Goal: Task Accomplishment & Management: Manage account settings

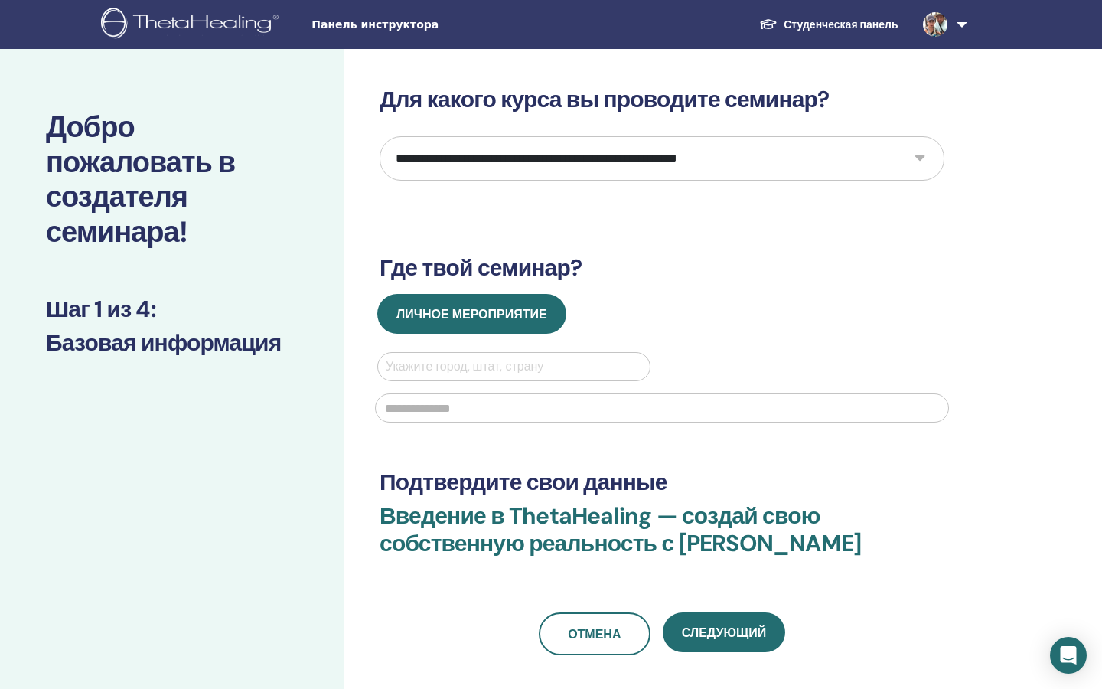
click at [604, 161] on select "**********" at bounding box center [662, 158] width 565 height 44
select select "*"
click at [380, 136] on select "**********" at bounding box center [662, 158] width 565 height 44
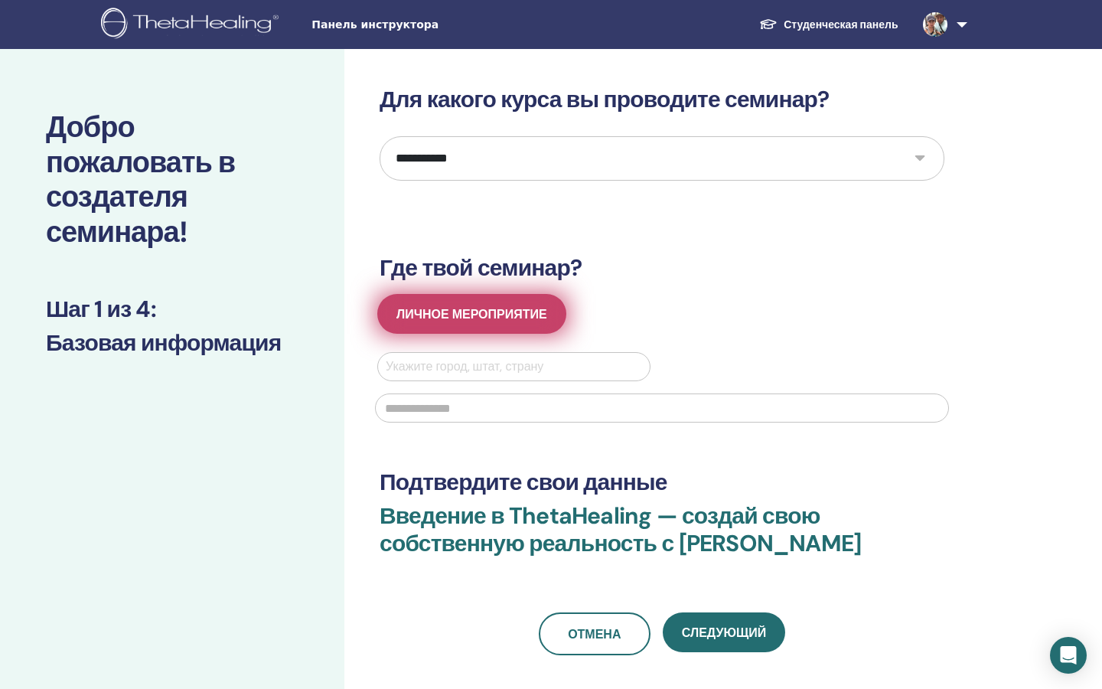
click at [542, 317] on font "Личное мероприятие" at bounding box center [471, 314] width 151 height 16
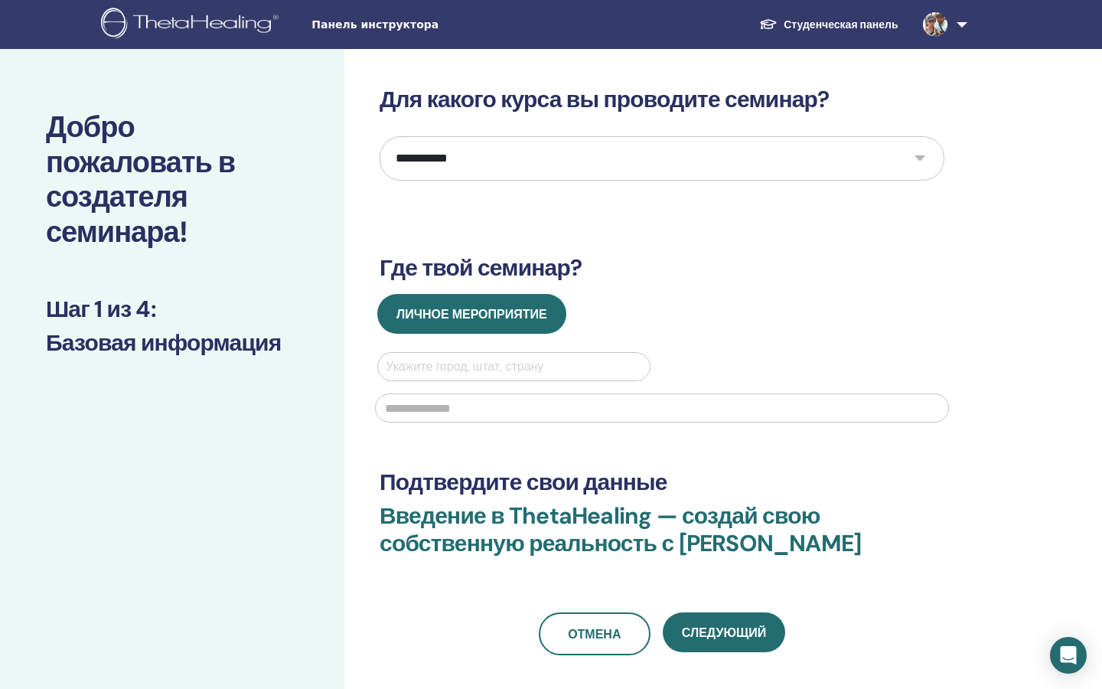
click at [538, 371] on div at bounding box center [514, 366] width 256 height 21
click at [604, 369] on div "Укажите город, штат, страну" at bounding box center [662, 392] width 592 height 80
click at [604, 24] on link at bounding box center [942, 24] width 63 height 49
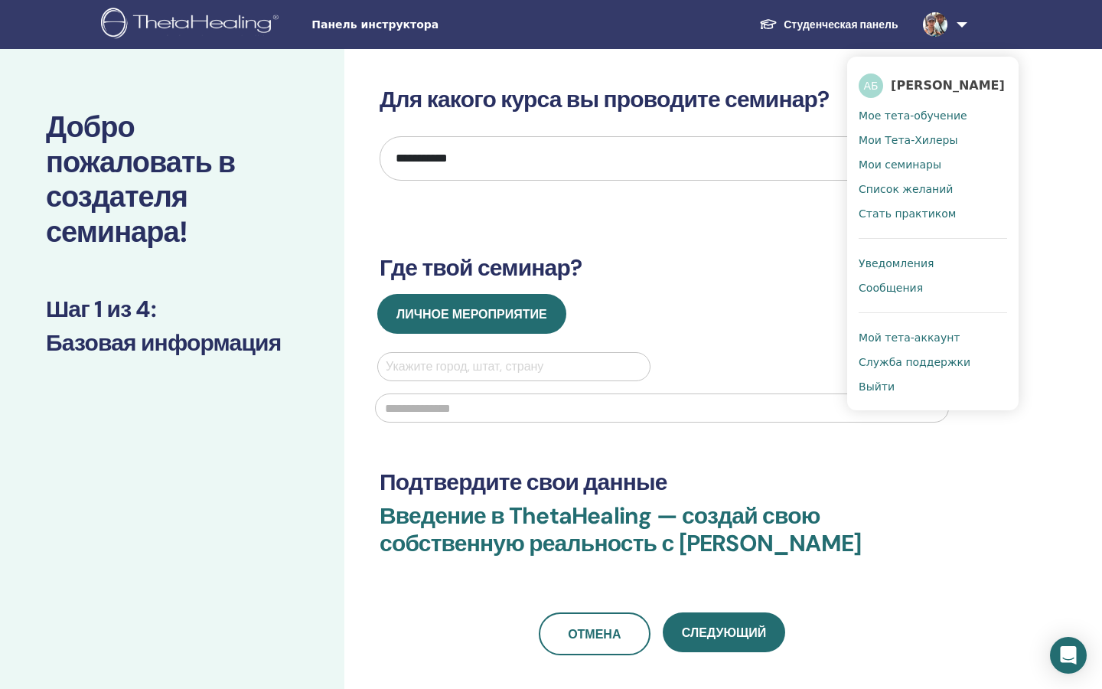
click at [604, 288] on font "Сообщения" at bounding box center [891, 288] width 64 height 12
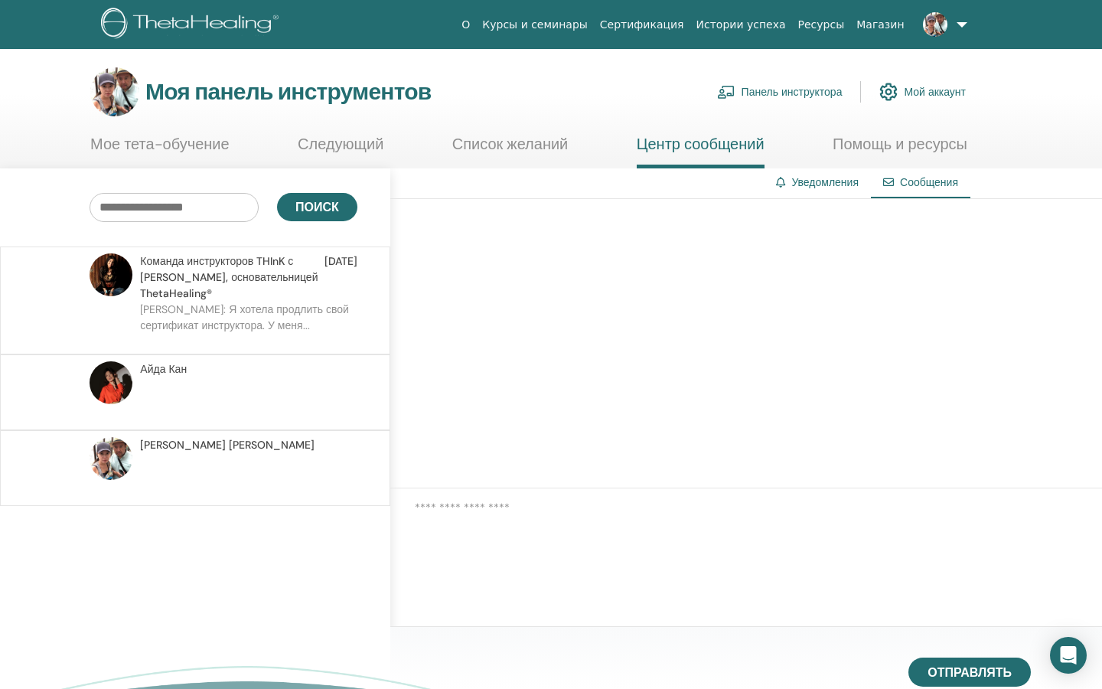
click at [955, 24] on link at bounding box center [942, 24] width 63 height 49
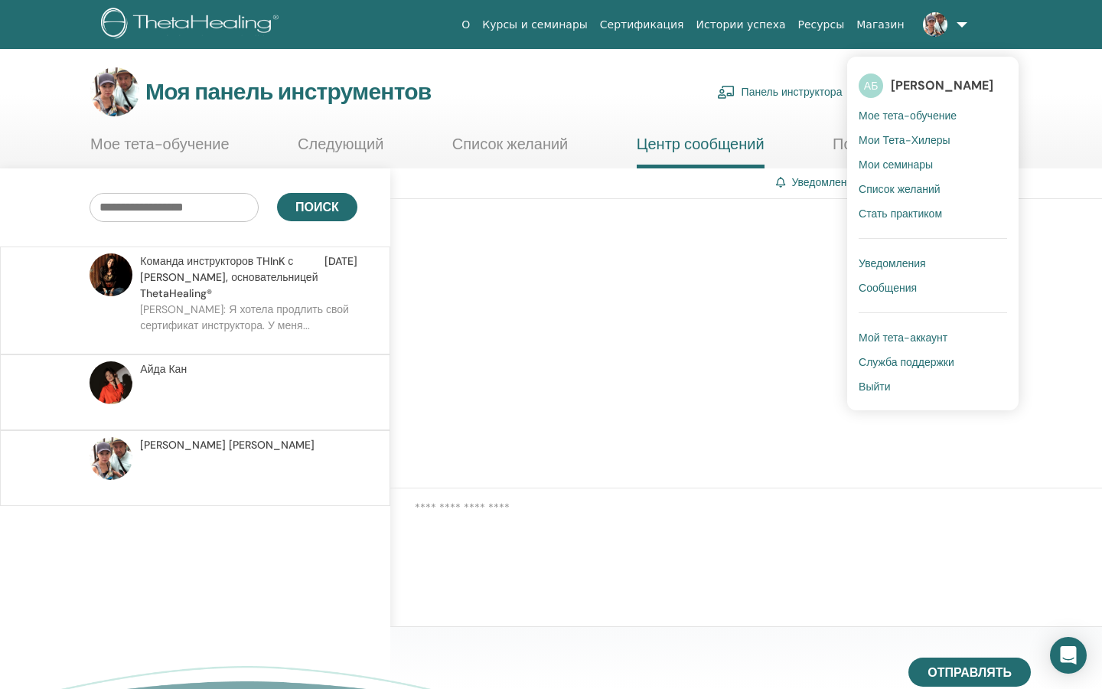
click at [897, 337] on font "Мой тета-аккаунт" at bounding box center [903, 338] width 89 height 14
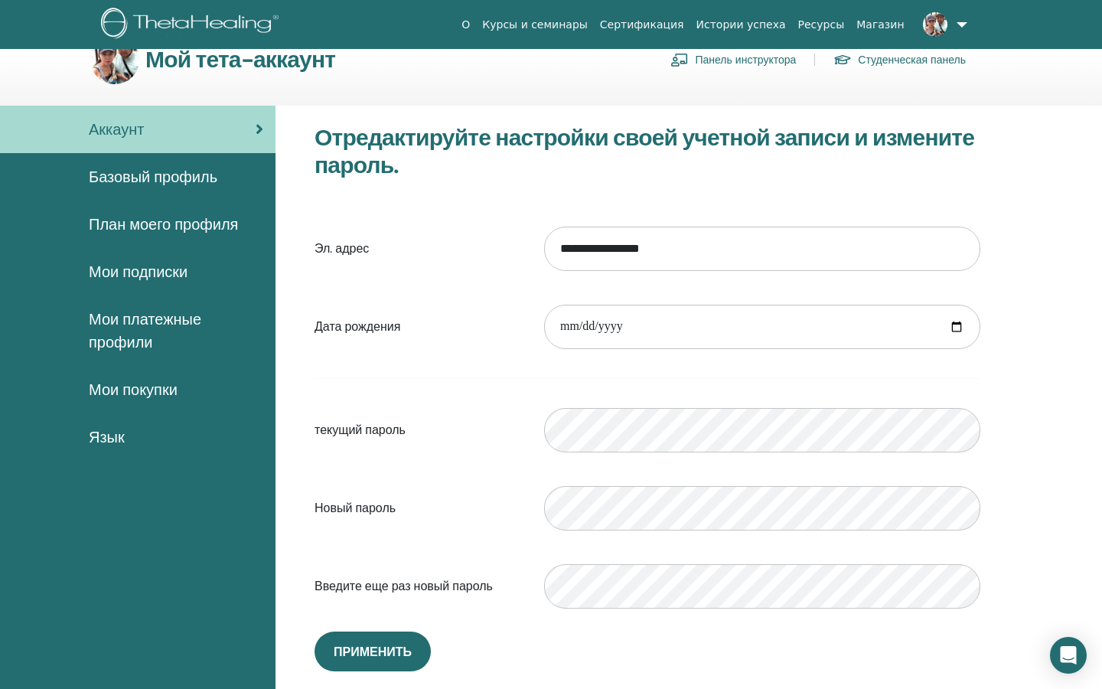
scroll to position [37, 0]
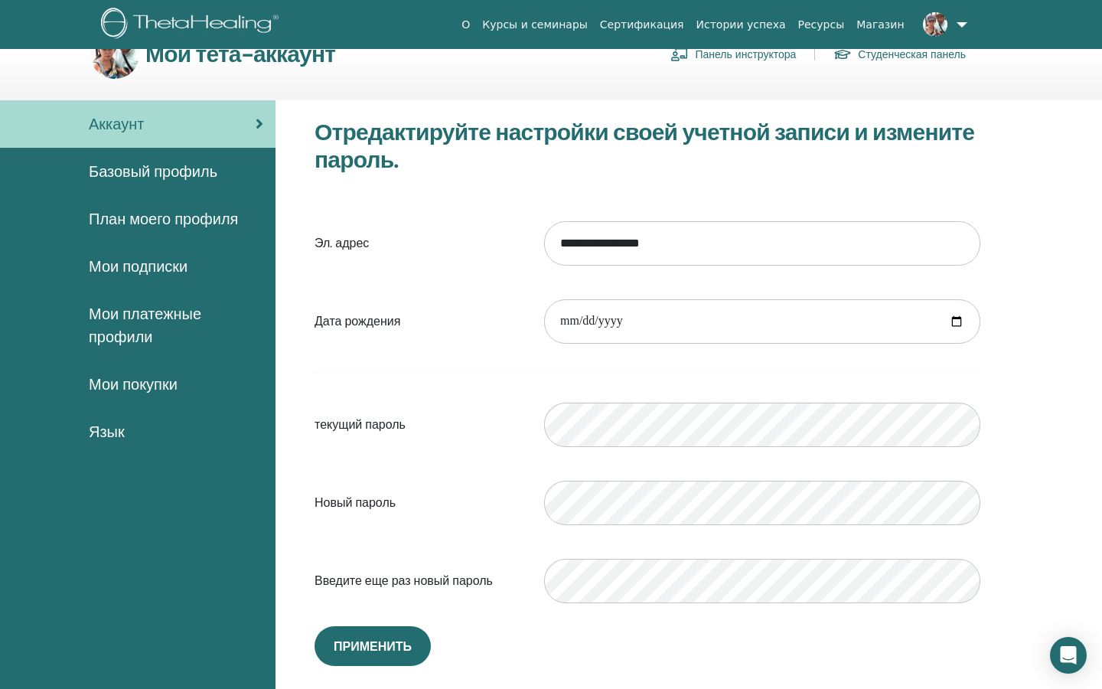
click at [137, 269] on font "Мои подписки" at bounding box center [138, 266] width 99 height 20
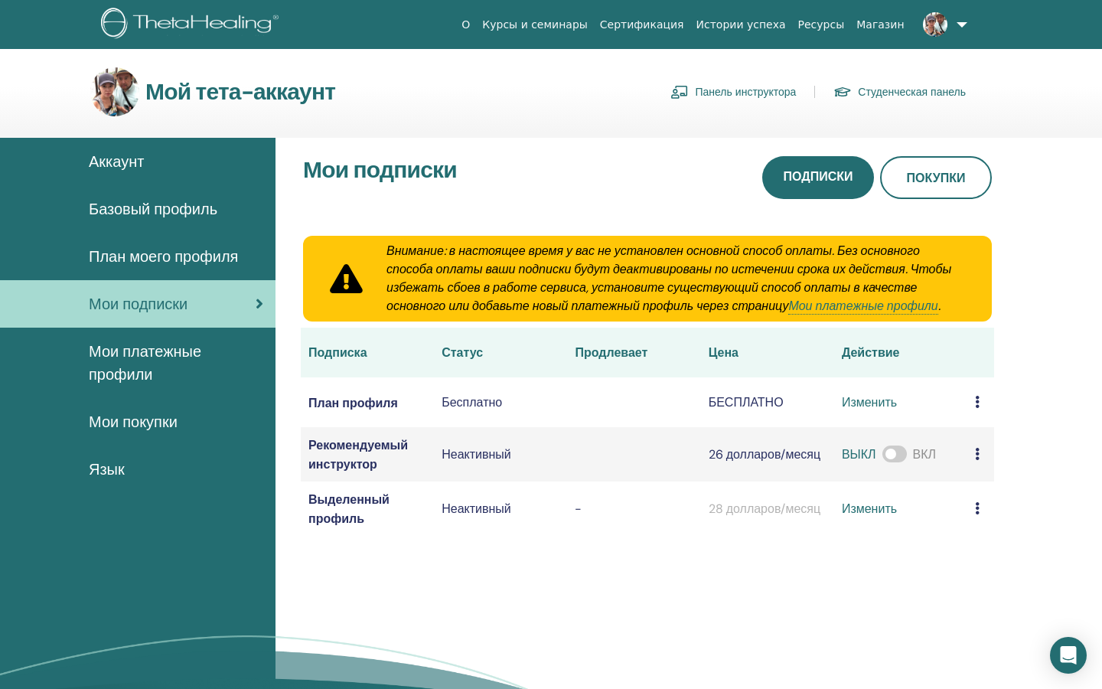
click at [148, 259] on font "План моего профиля" at bounding box center [163, 256] width 149 height 20
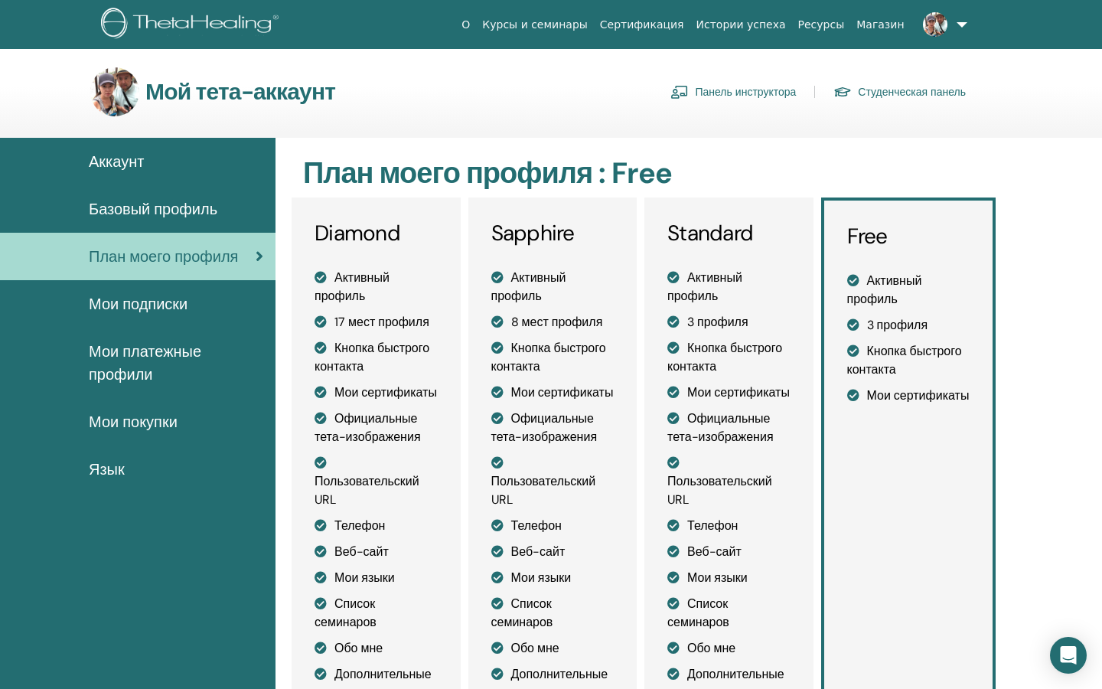
click at [155, 210] on span "Базовый профиль" at bounding box center [153, 208] width 129 height 23
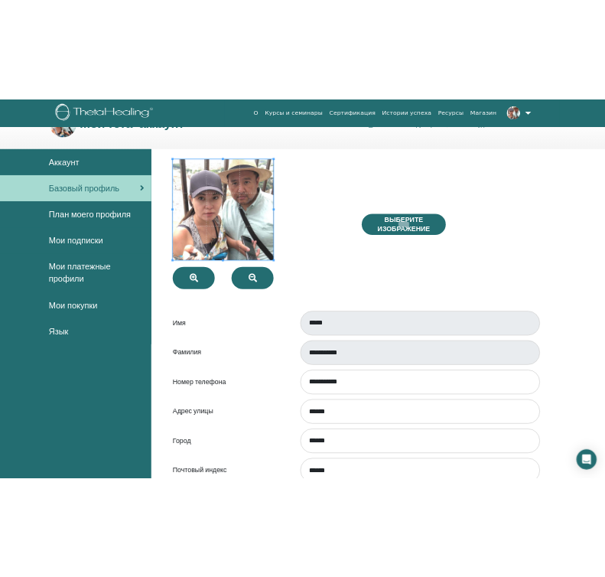
scroll to position [45, 0]
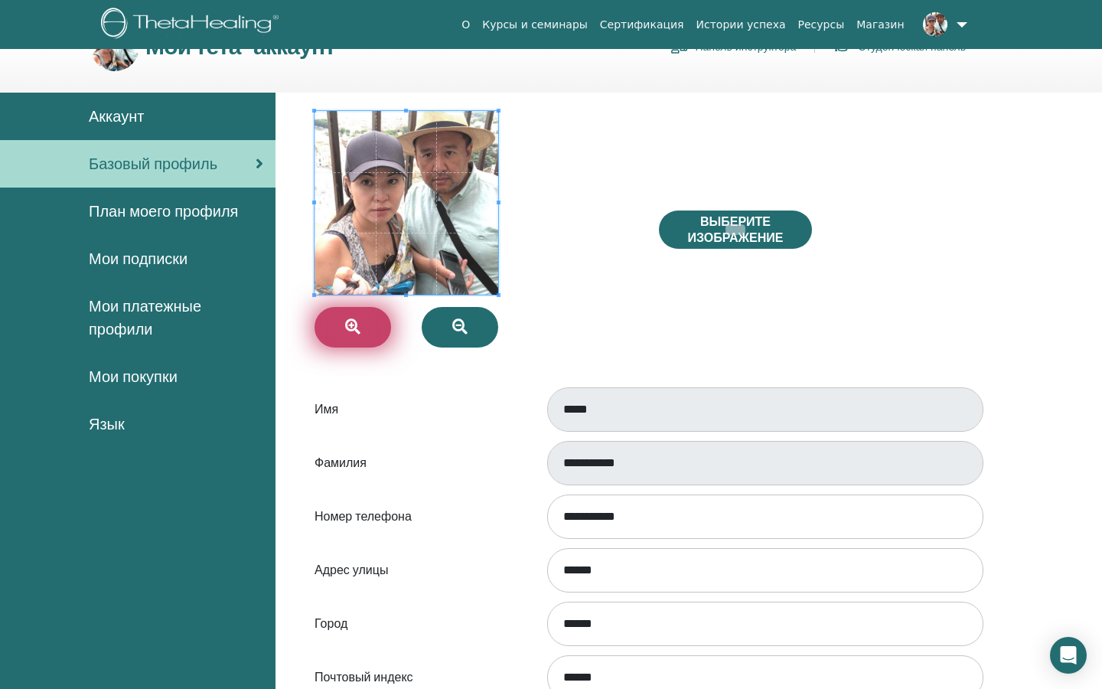
click at [342, 321] on button "button" at bounding box center [352, 327] width 77 height 41
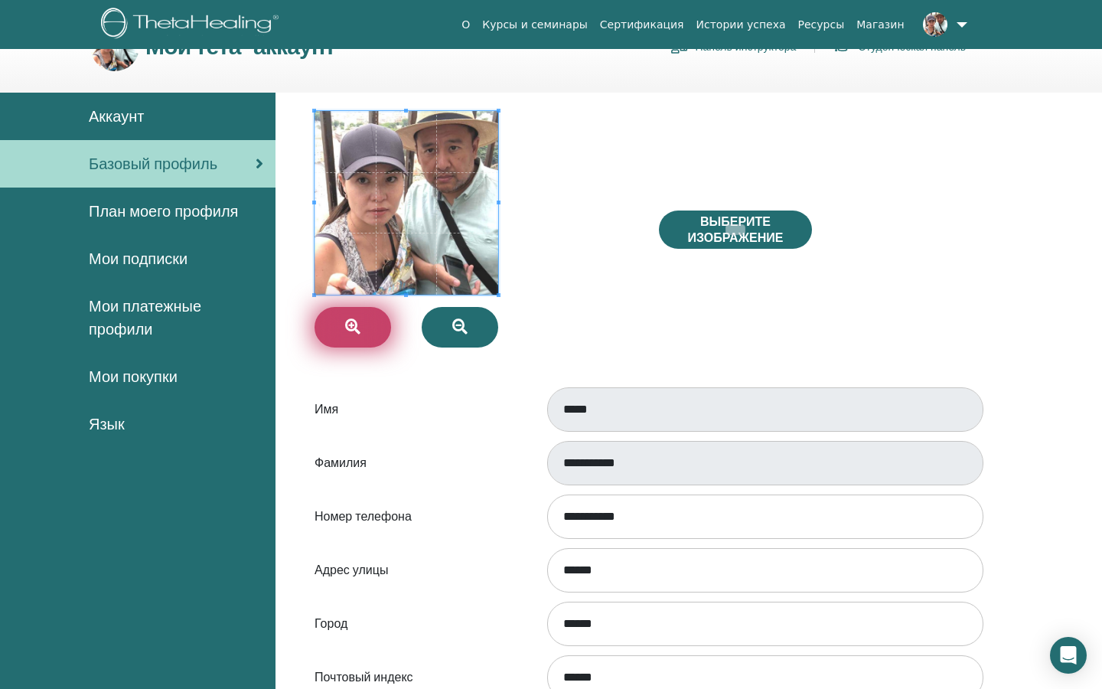
click at [342, 321] on button "button" at bounding box center [352, 327] width 77 height 41
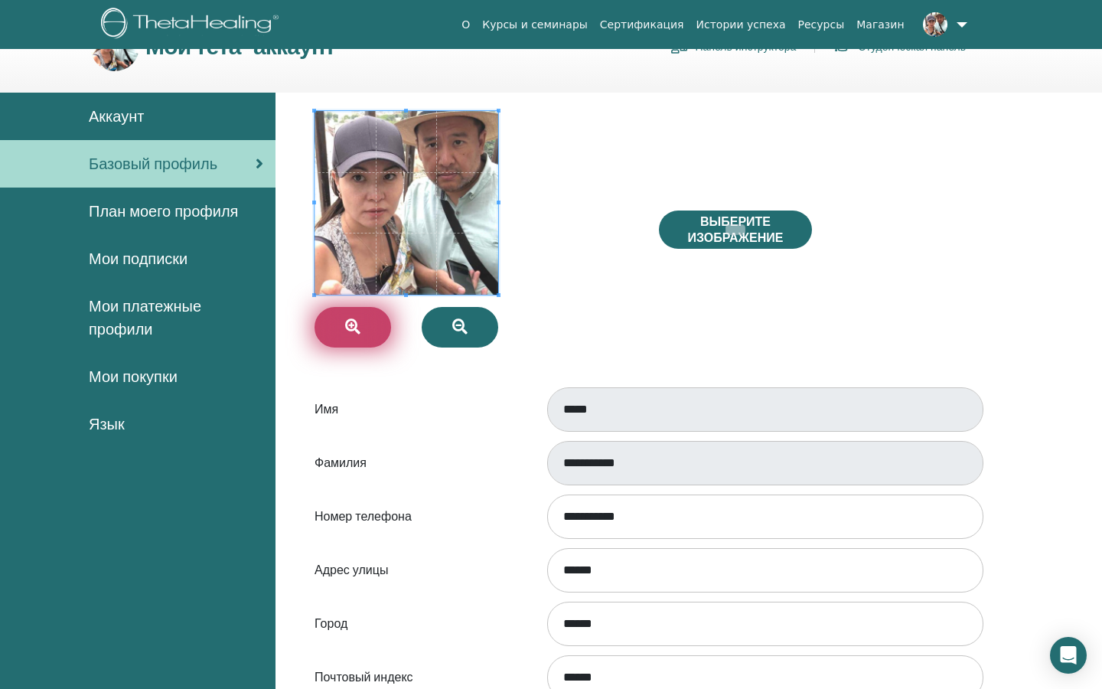
click at [342, 321] on button "button" at bounding box center [352, 327] width 77 height 41
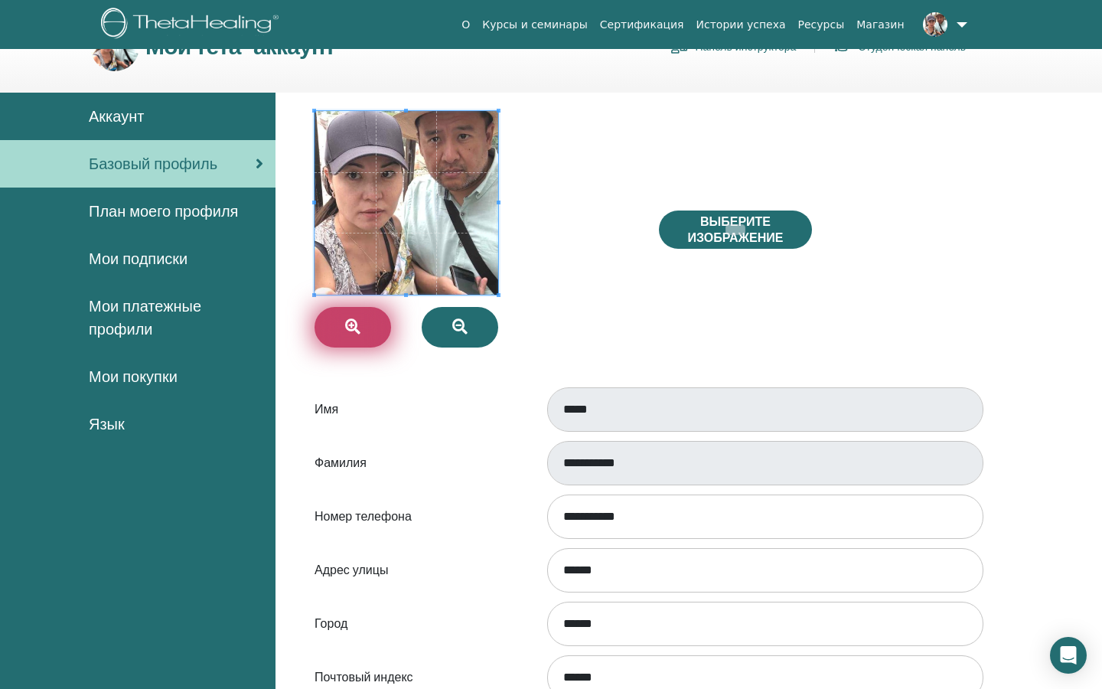
click at [342, 321] on button "button" at bounding box center [352, 327] width 77 height 41
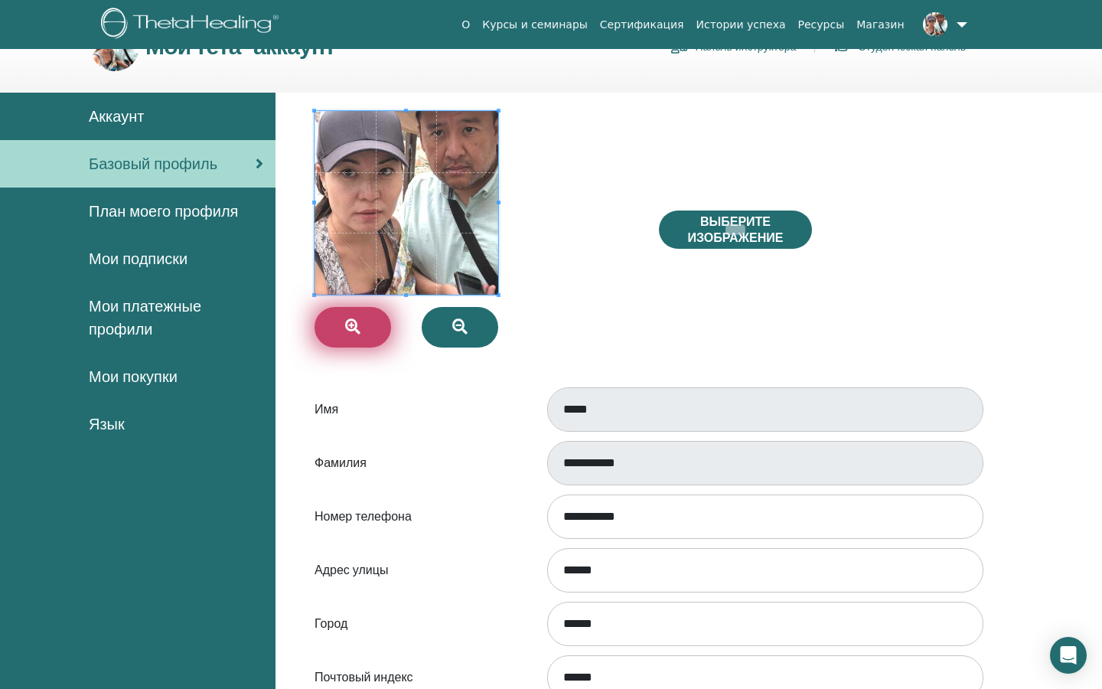
click at [342, 321] on button "button" at bounding box center [352, 327] width 77 height 41
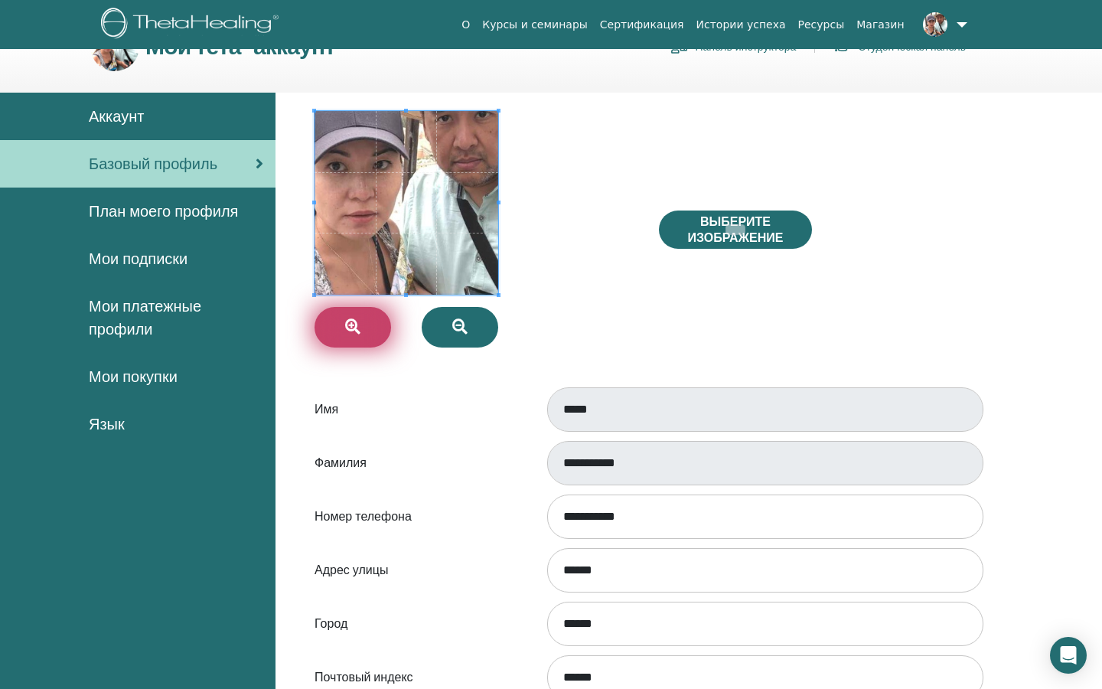
click at [342, 321] on button "button" at bounding box center [352, 327] width 77 height 41
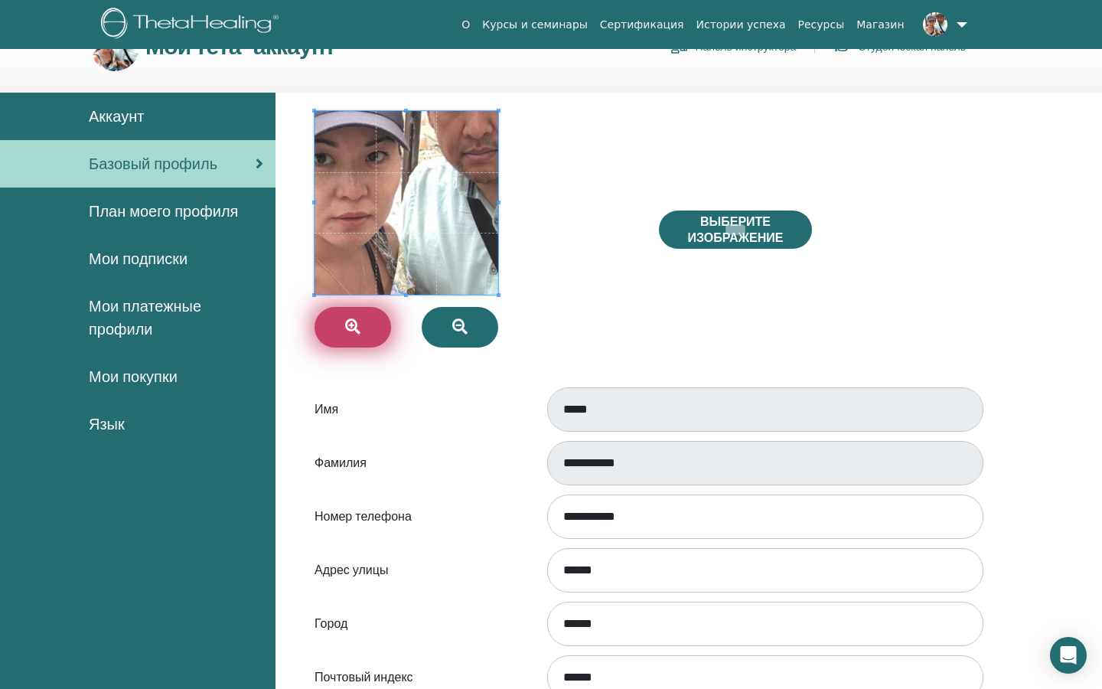
click at [342, 321] on button "button" at bounding box center [352, 327] width 77 height 41
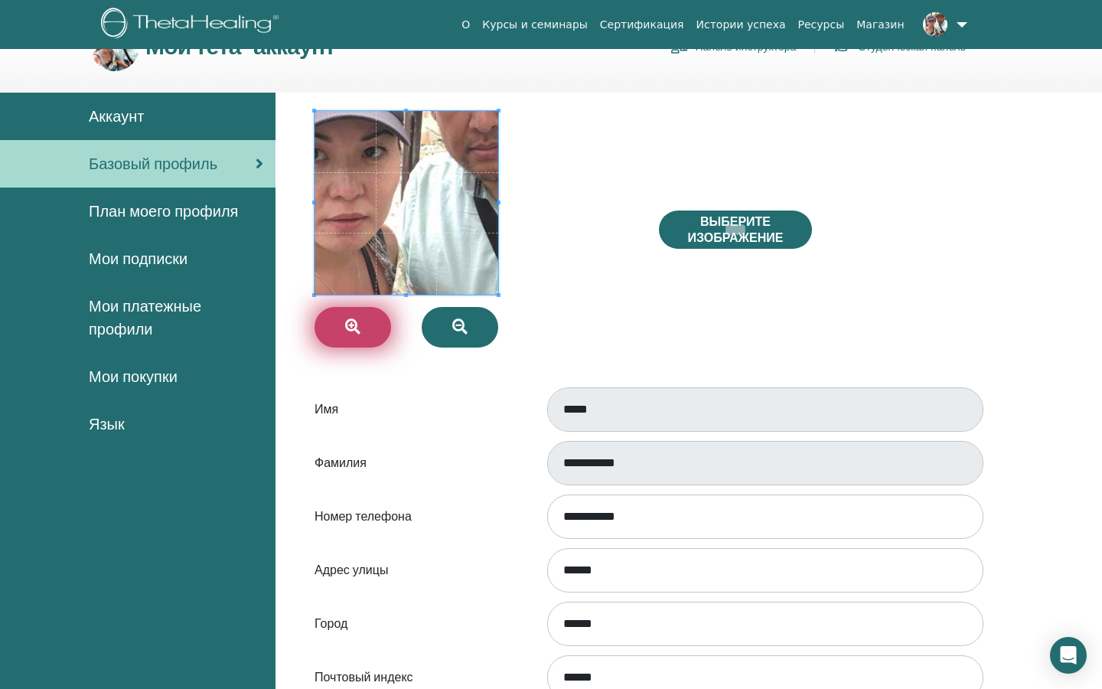
click at [342, 321] on button "button" at bounding box center [352, 327] width 77 height 41
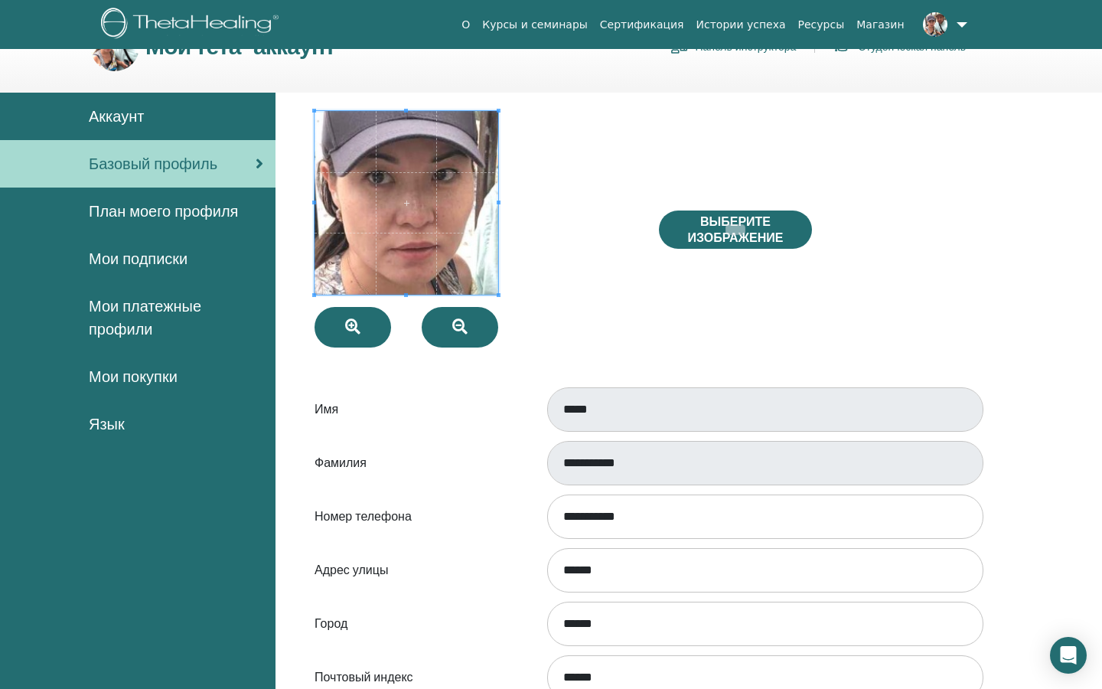
click at [484, 237] on span at bounding box center [406, 203] width 184 height 184
click at [460, 324] on icon "button" at bounding box center [459, 326] width 15 height 15
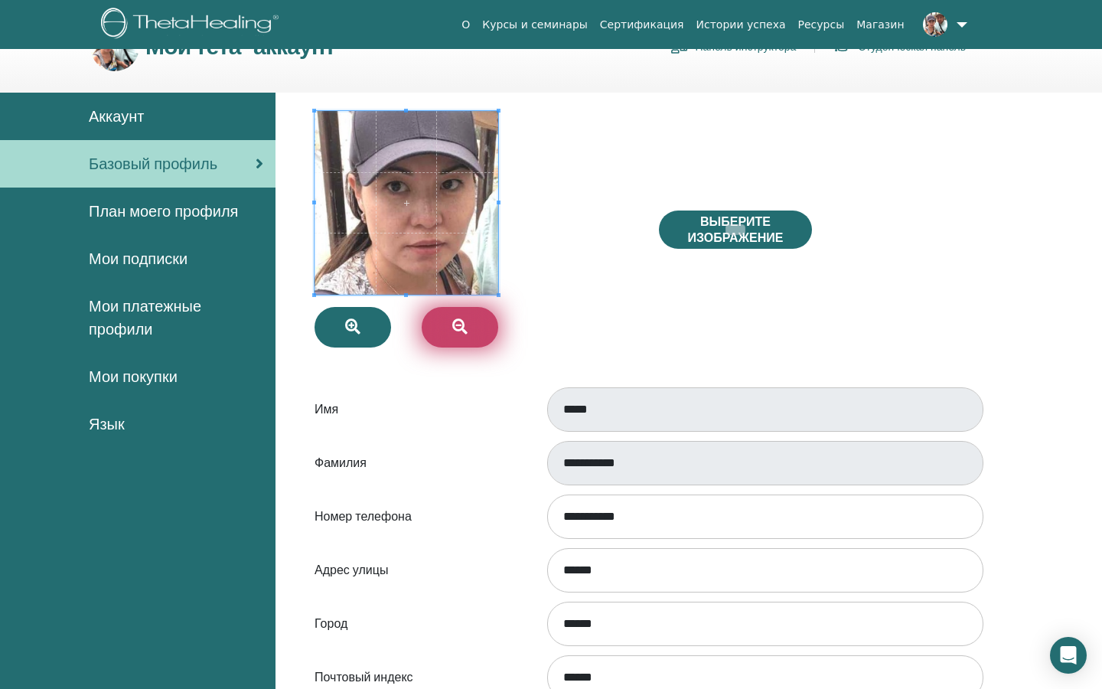
click at [460, 324] on icon "button" at bounding box center [459, 326] width 15 height 15
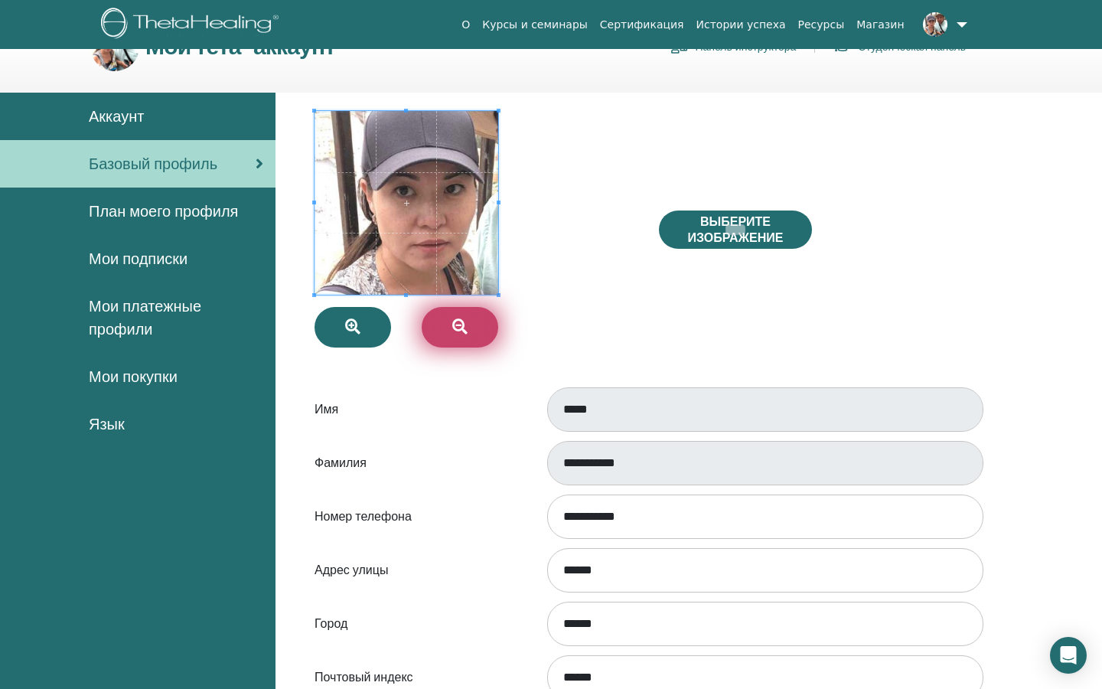
click at [460, 324] on icon "button" at bounding box center [459, 326] width 15 height 15
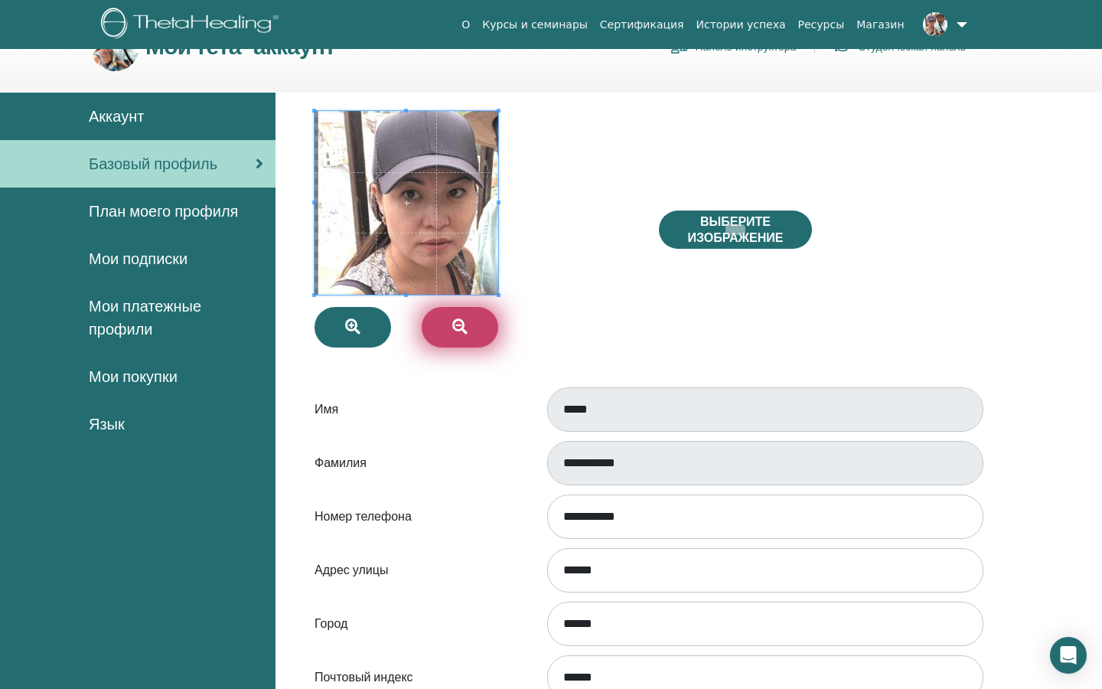
click at [460, 324] on icon "button" at bounding box center [459, 326] width 15 height 15
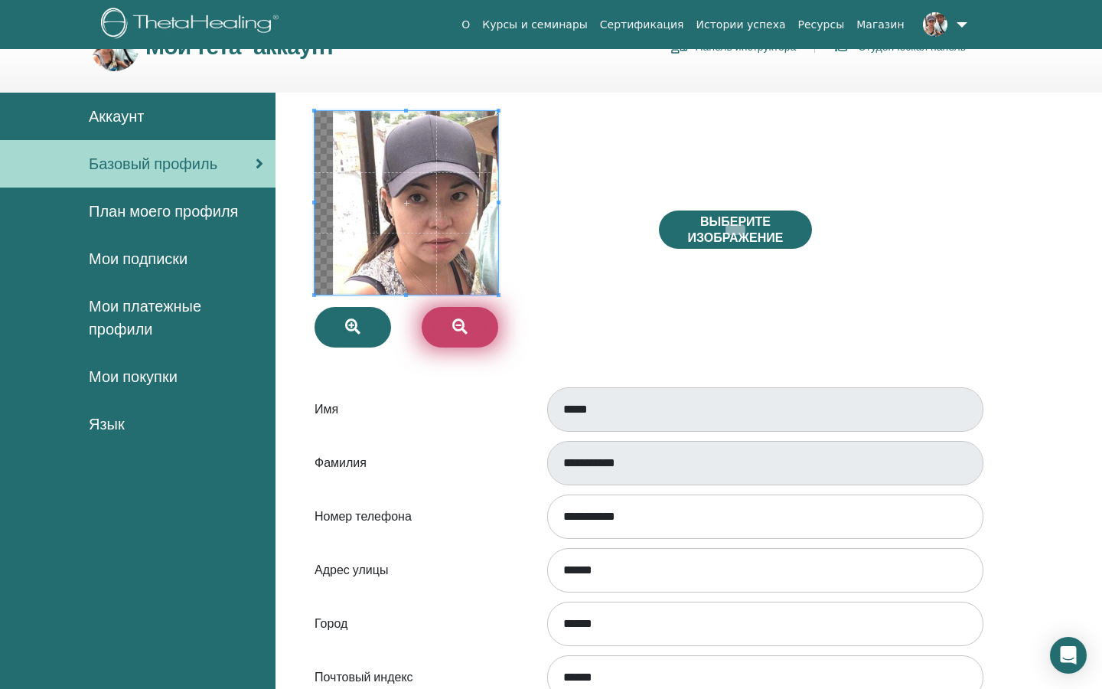
click at [460, 324] on icon "button" at bounding box center [459, 326] width 15 height 15
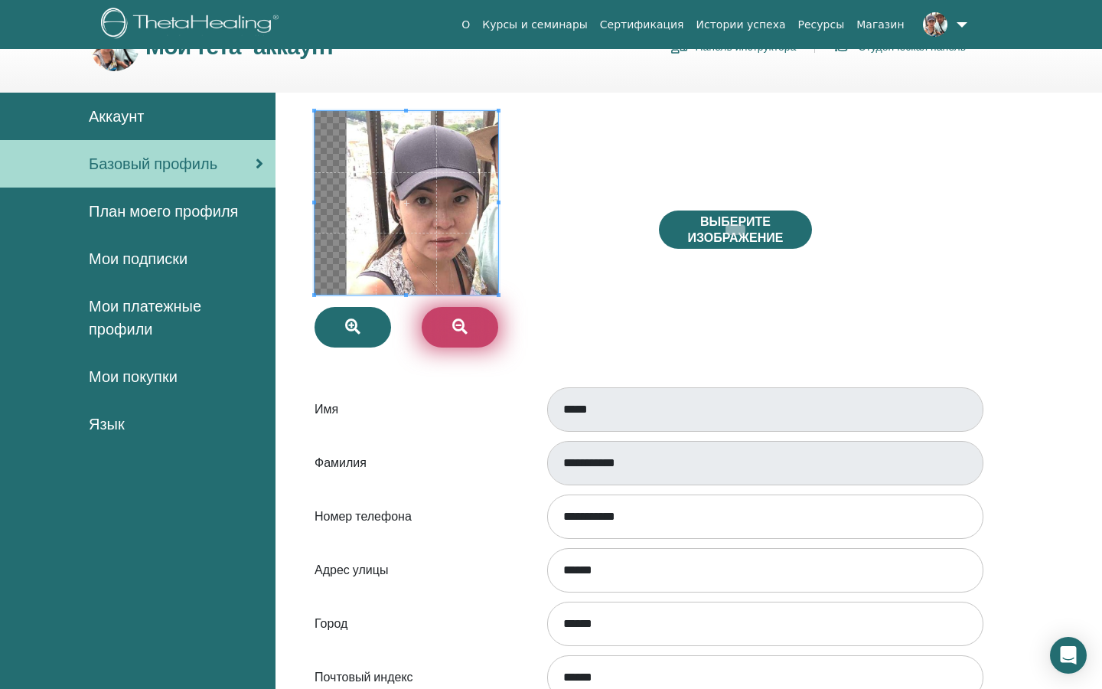
click at [460, 324] on icon "button" at bounding box center [459, 326] width 15 height 15
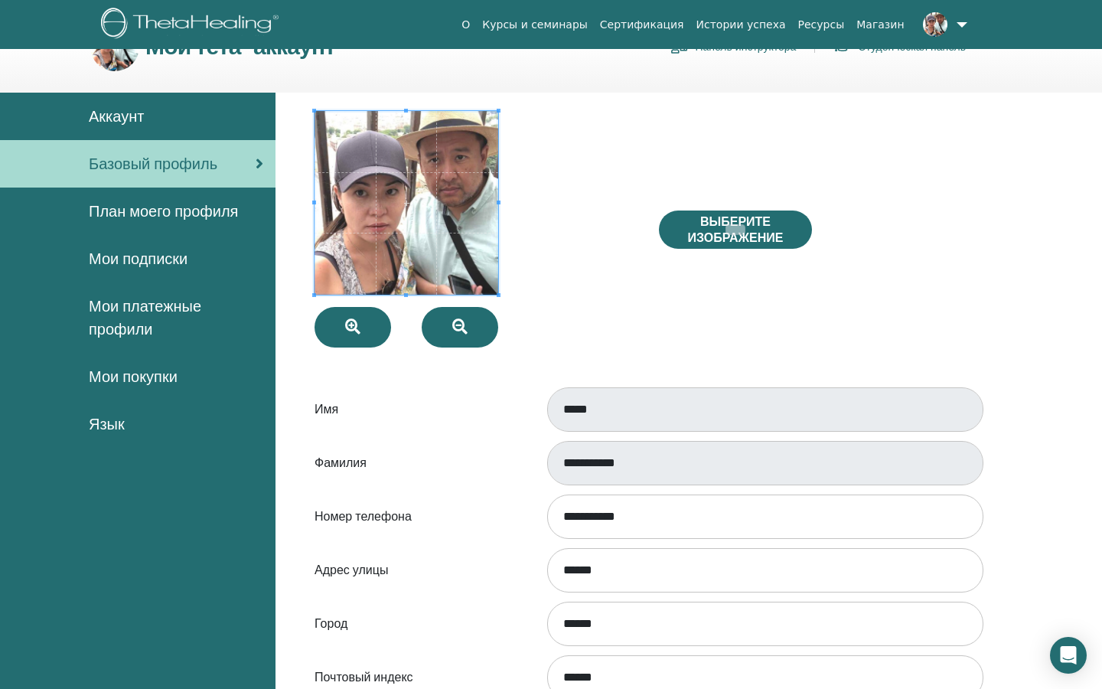
click at [377, 256] on span at bounding box center [406, 203] width 184 height 184
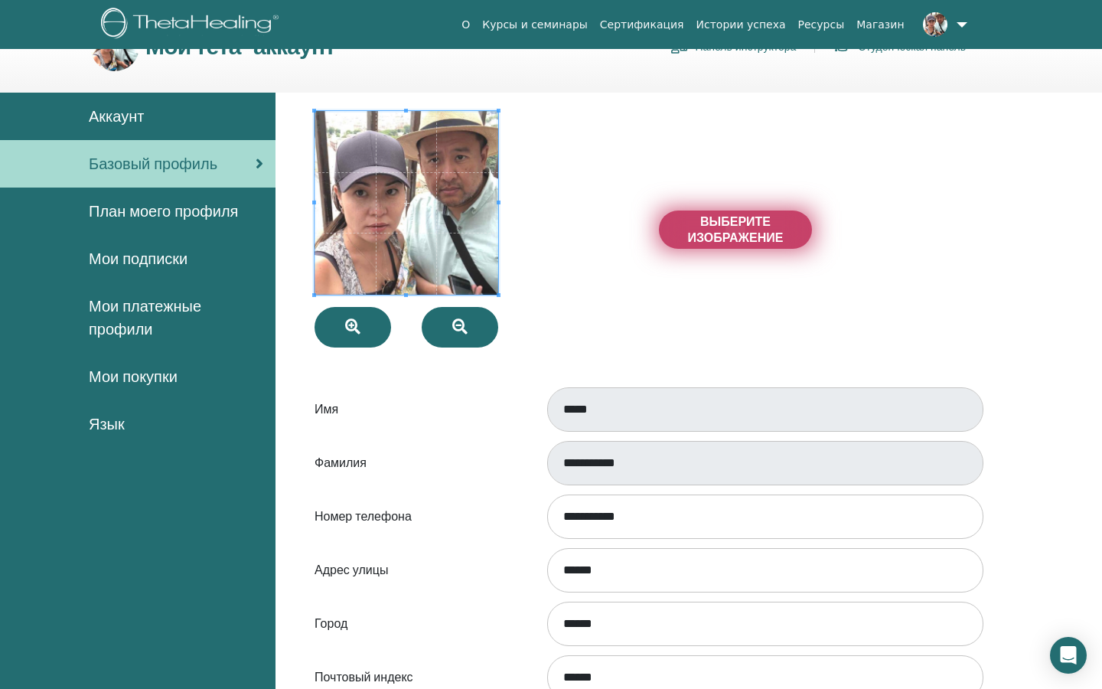
click at [717, 234] on span "Выберите изображение" at bounding box center [735, 229] width 115 height 32
click at [725, 234] on input "Выберите изображение" at bounding box center [735, 229] width 20 height 11
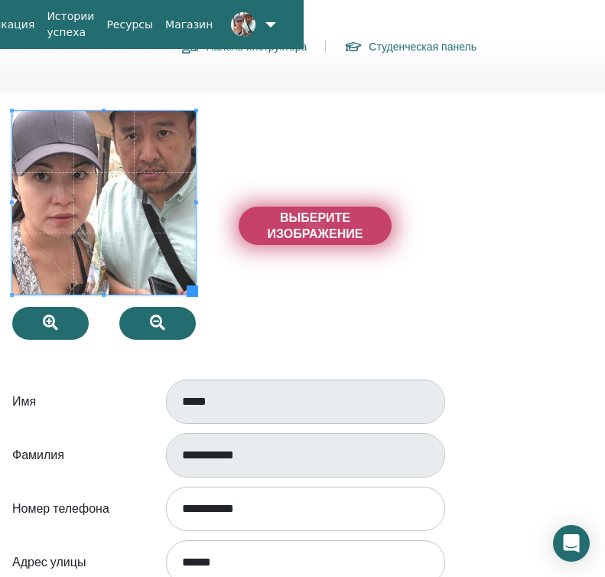
scroll to position [45, 313]
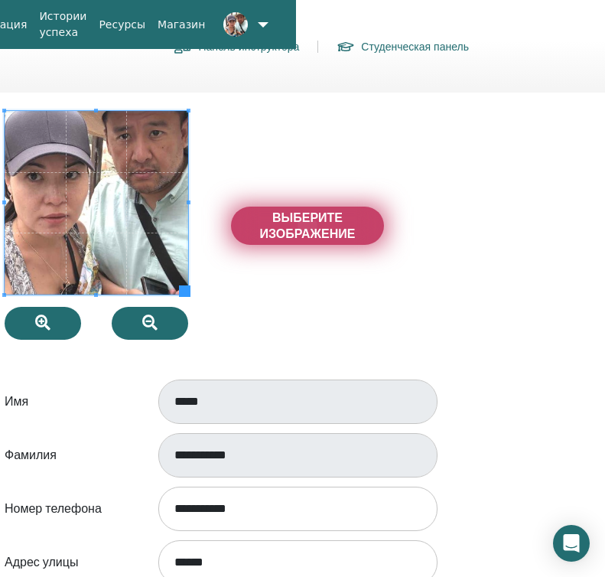
type input "**********"
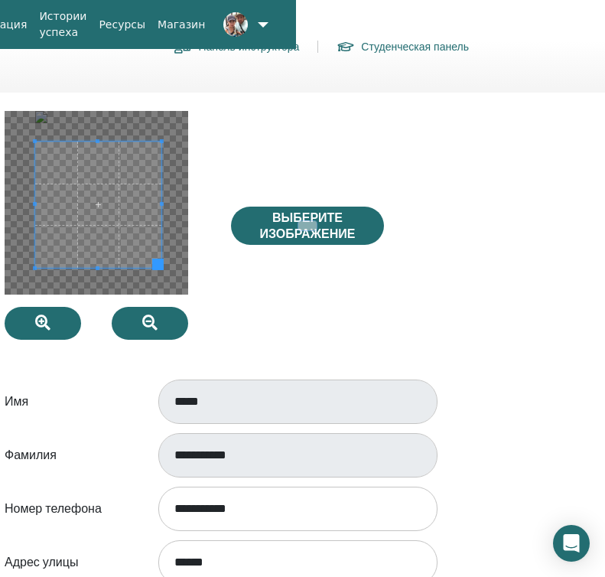
click at [157, 311] on div at bounding box center [106, 225] width 226 height 229
click at [154, 267] on span at bounding box center [154, 261] width 11 height 11
click at [152, 265] on span at bounding box center [152, 258] width 11 height 11
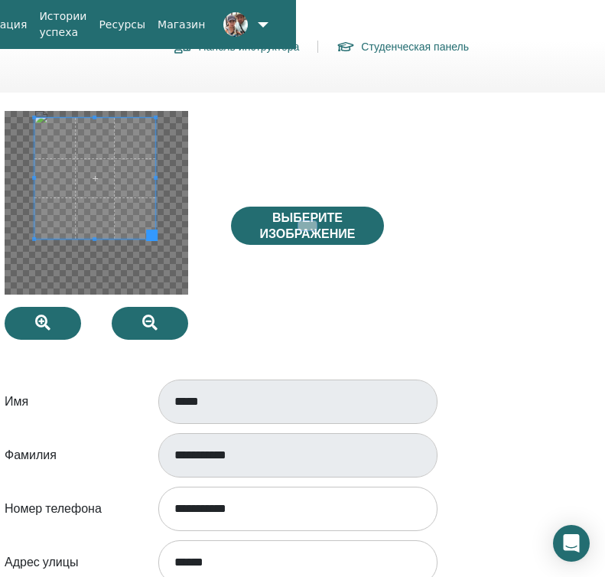
click at [91, 179] on span at bounding box center [94, 178] width 121 height 121
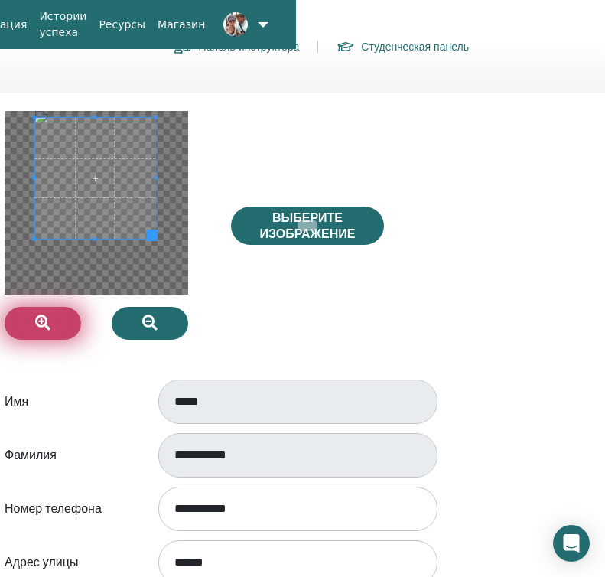
click at [73, 327] on button "button" at bounding box center [43, 323] width 77 height 33
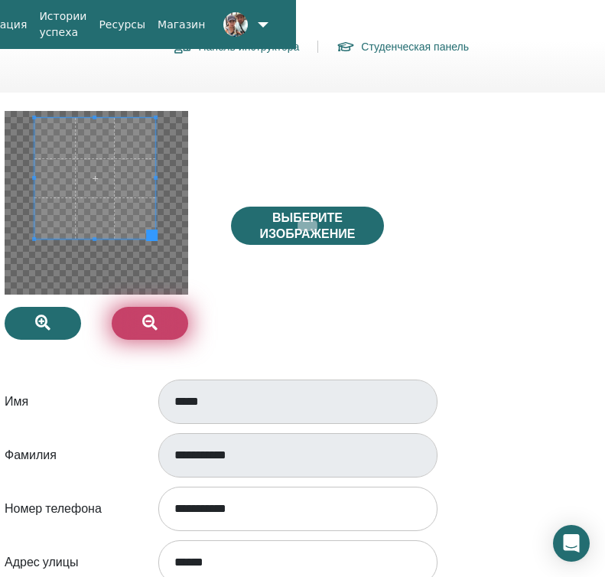
click at [161, 314] on button "button" at bounding box center [150, 323] width 77 height 33
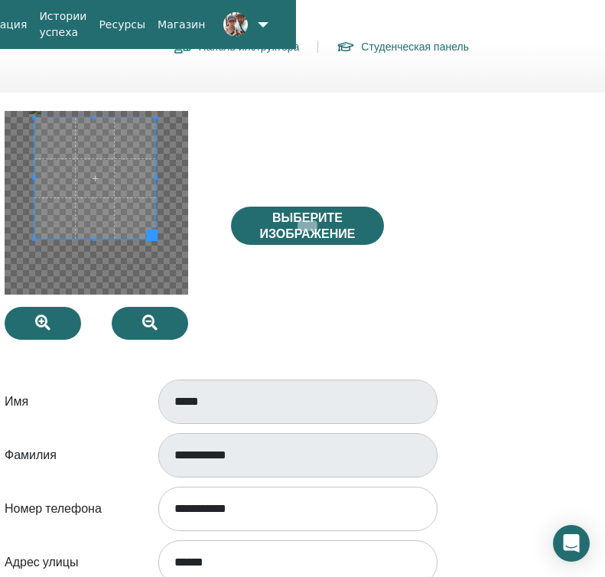
click at [282, 340] on form "**********" at bounding box center [220, 541] width 430 height 861
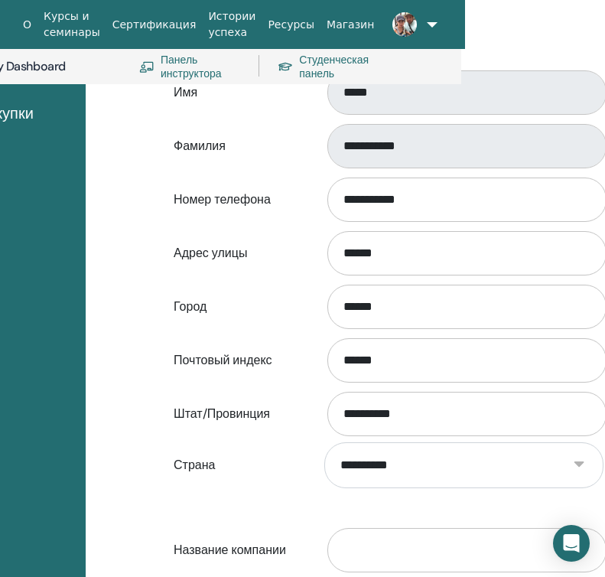
scroll to position [389, 144]
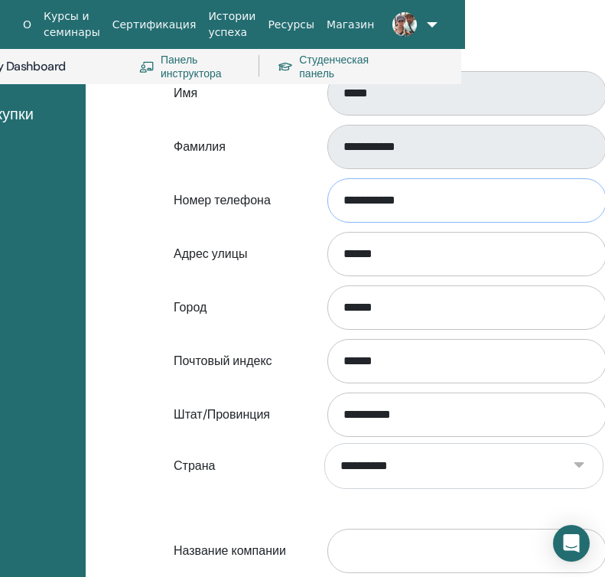
click at [447, 206] on input "**********" at bounding box center [466, 200] width 279 height 44
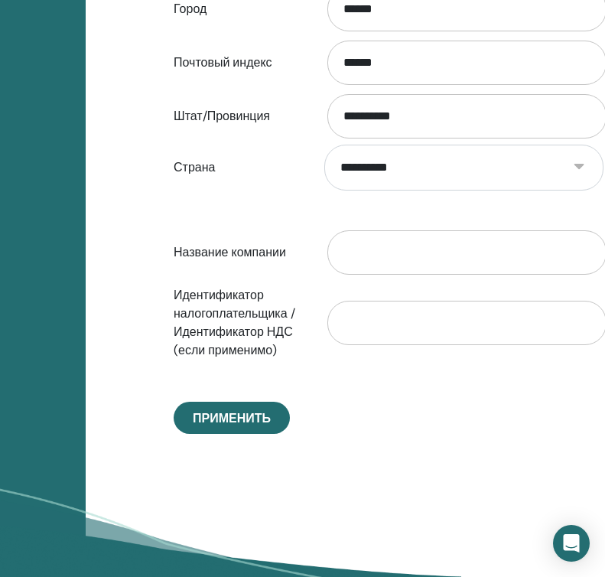
scroll to position [706, 144]
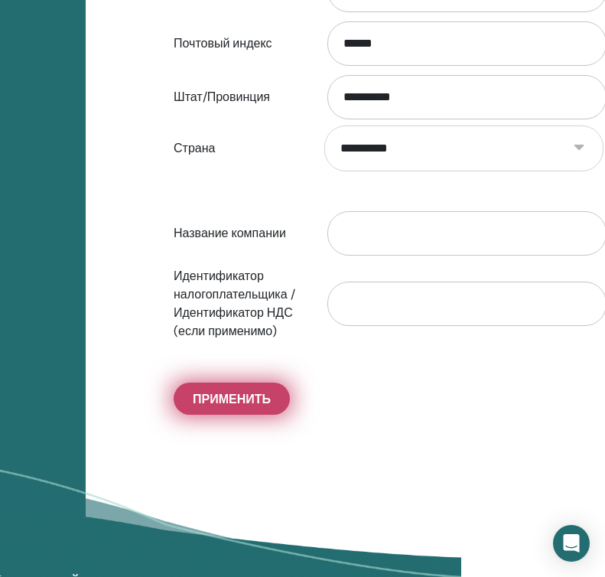
type input "**********"
click at [262, 406] on span "Применить" at bounding box center [232, 399] width 78 height 16
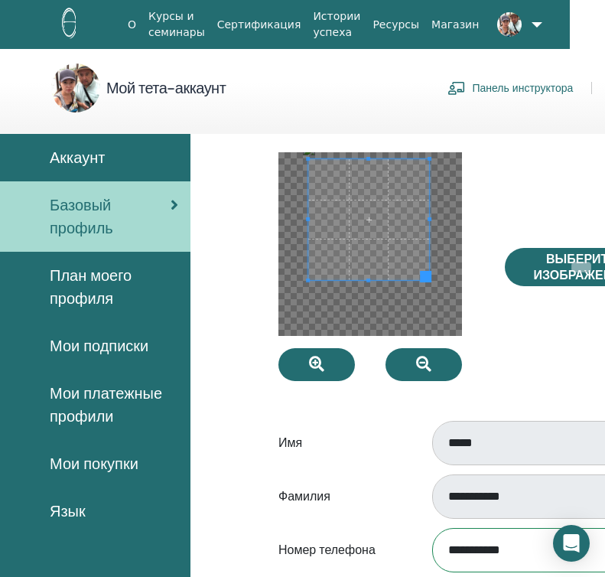
scroll to position [4, 42]
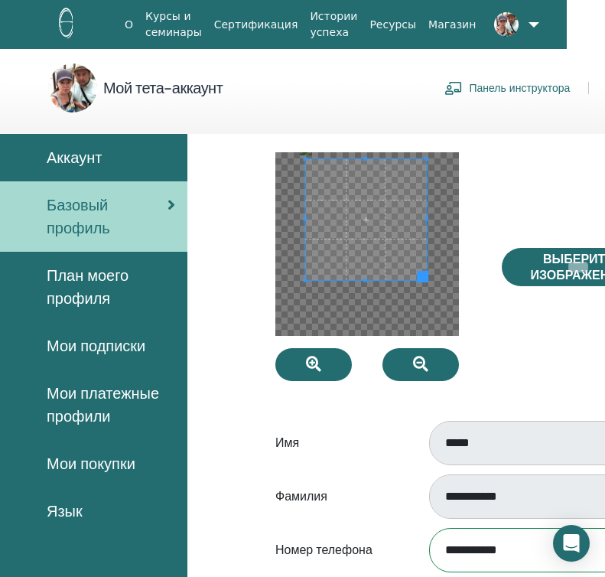
click at [78, 162] on span "Аккаунт" at bounding box center [74, 157] width 55 height 23
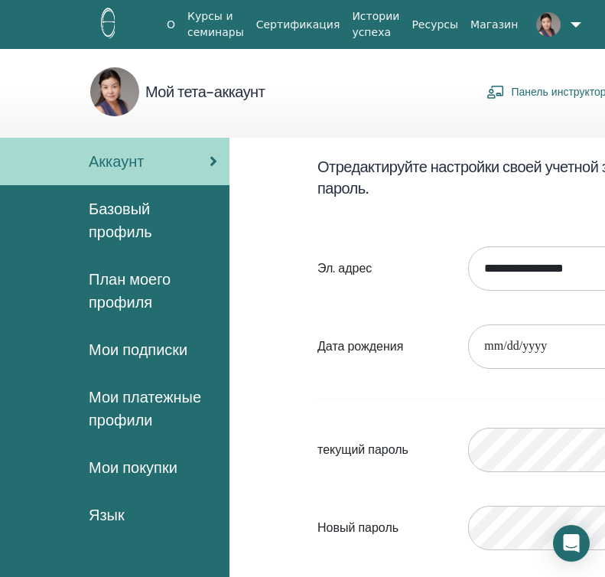
click at [138, 468] on font "Мои покупки" at bounding box center [133, 468] width 89 height 20
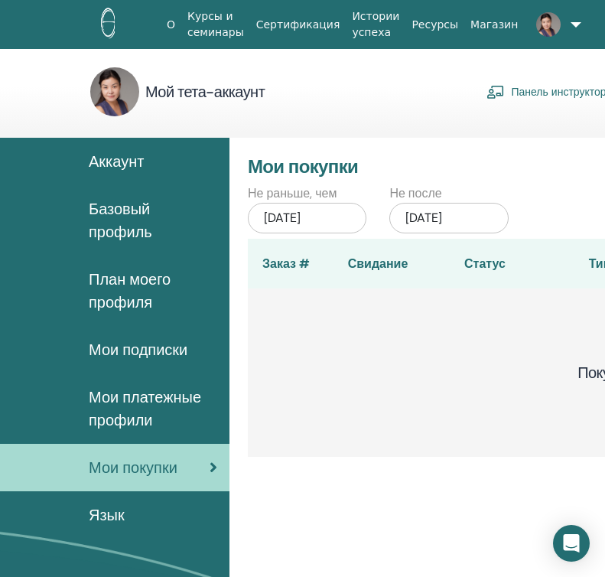
click at [539, 91] on font "Панель инструктора" at bounding box center [561, 93] width 101 height 14
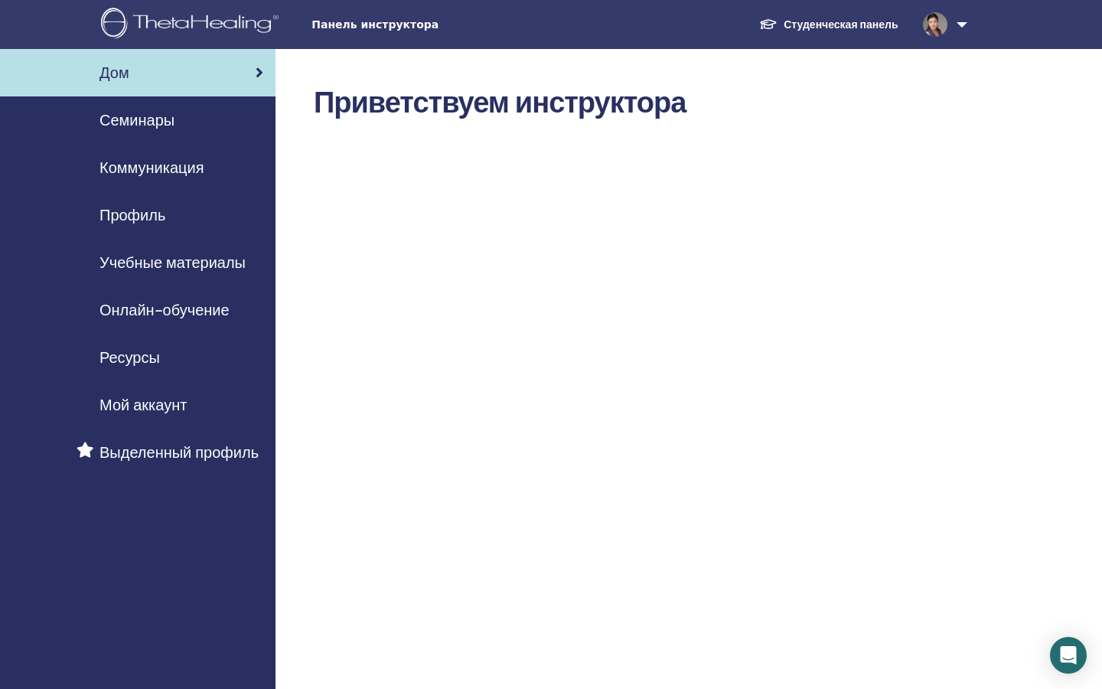
click at [164, 127] on font "Семинары" at bounding box center [136, 120] width 75 height 20
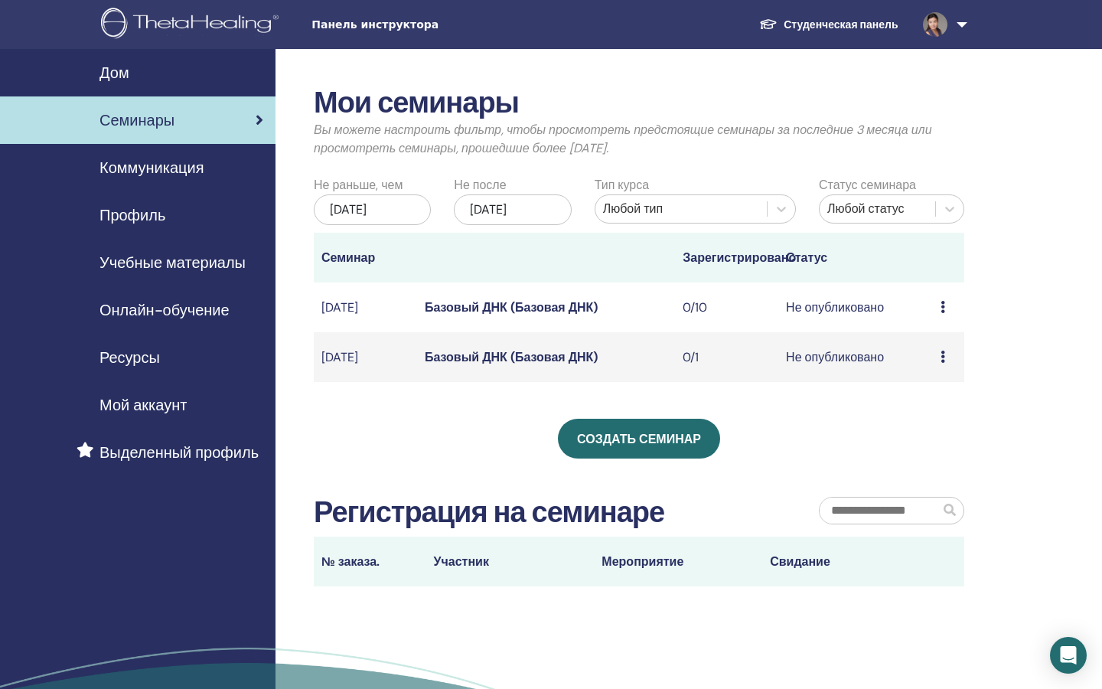
click at [161, 172] on font "Коммуникация" at bounding box center [151, 168] width 104 height 20
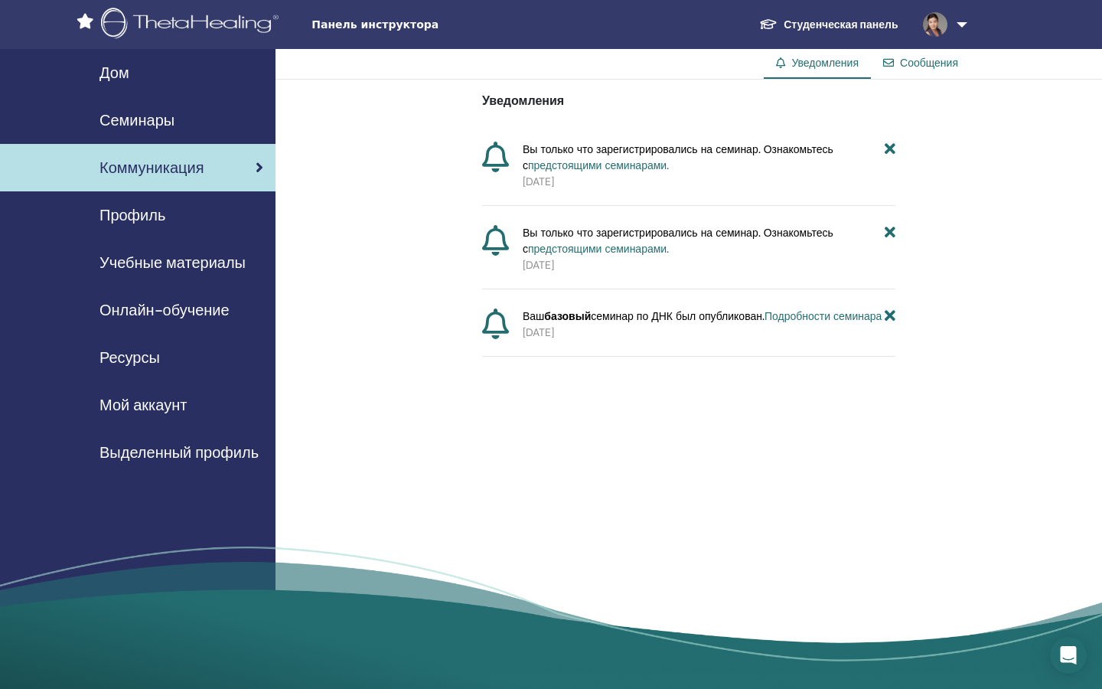
click at [806, 318] on font "Подробности семинара" at bounding box center [822, 316] width 117 height 14
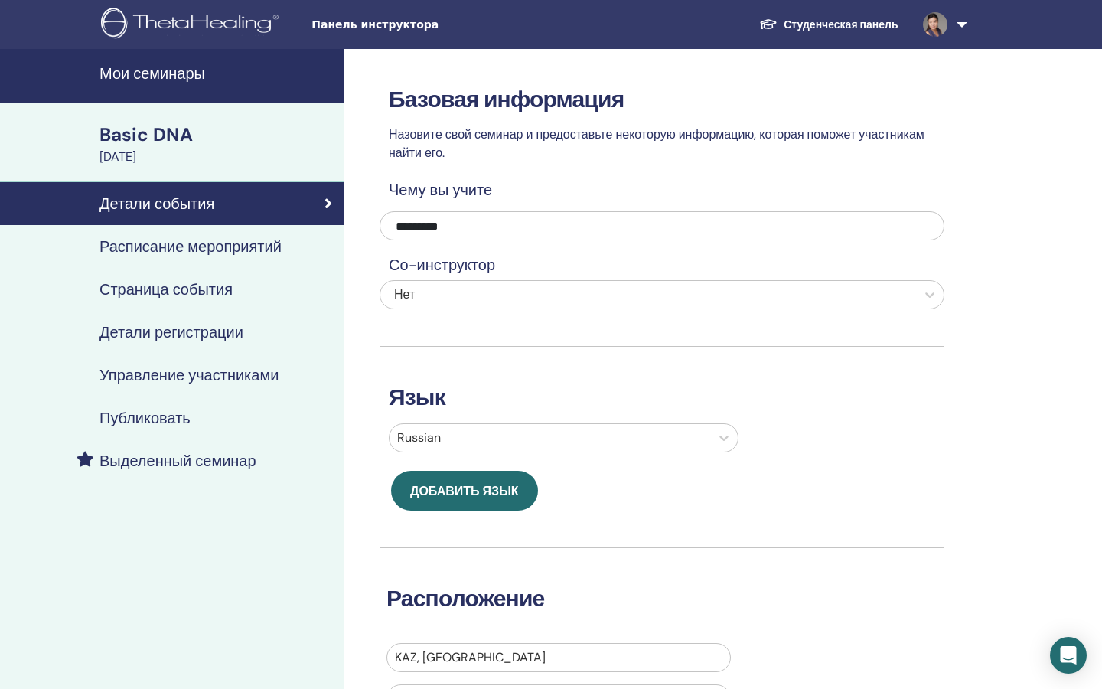
click at [240, 256] on h4 "Расписание мероприятий" at bounding box center [190, 246] width 182 height 18
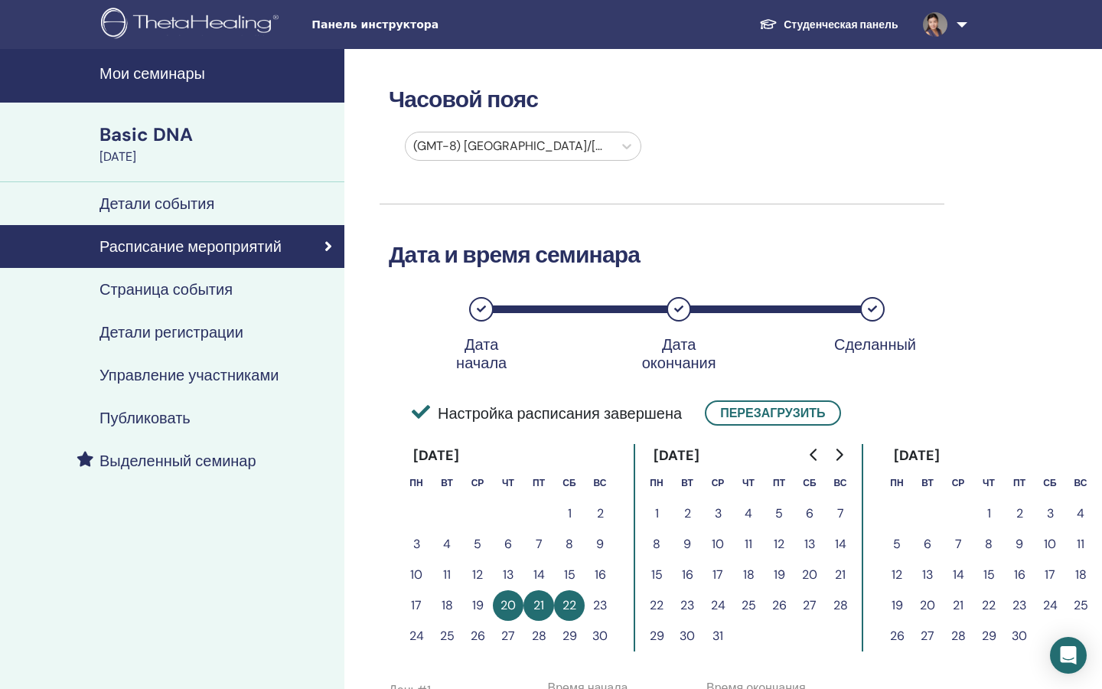
click at [222, 289] on h4 "Страница события" at bounding box center [165, 289] width 133 height 18
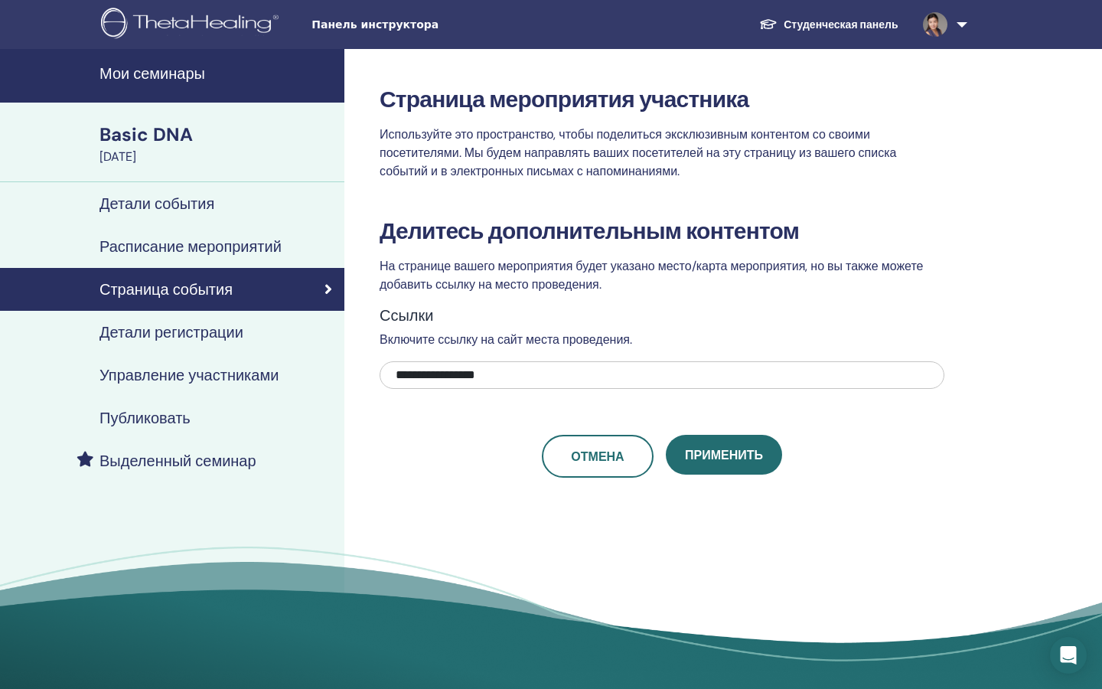
click at [200, 334] on h4 "Детали регистрации" at bounding box center [171, 332] width 144 height 18
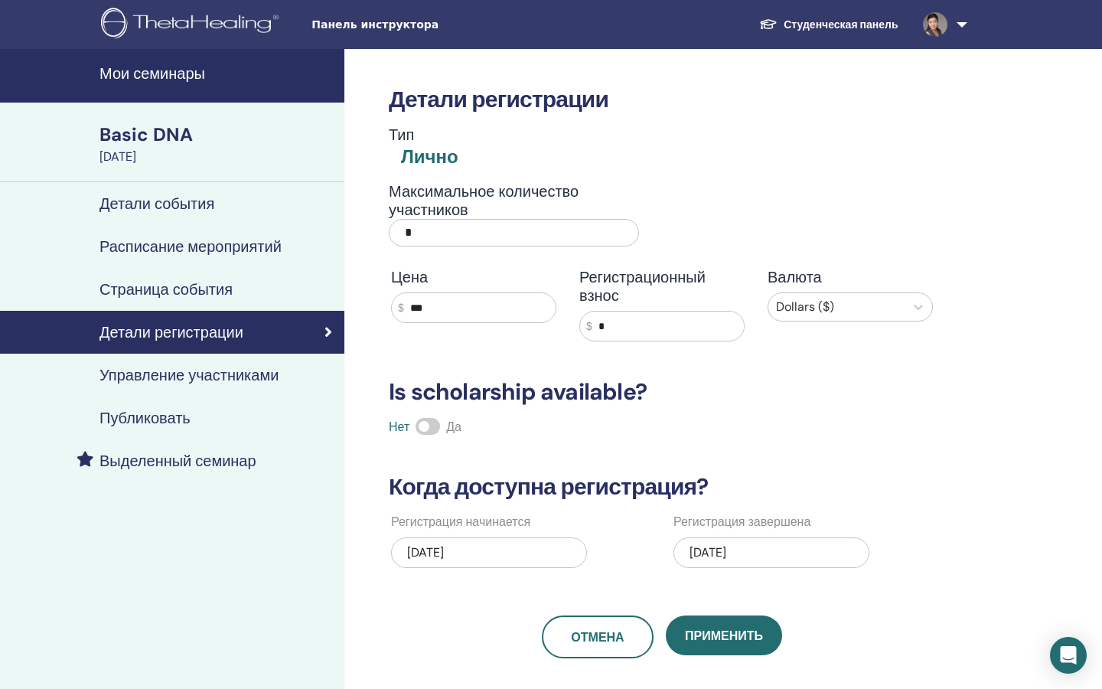
click at [185, 374] on h4 "Управление участниками" at bounding box center [188, 375] width 179 height 18
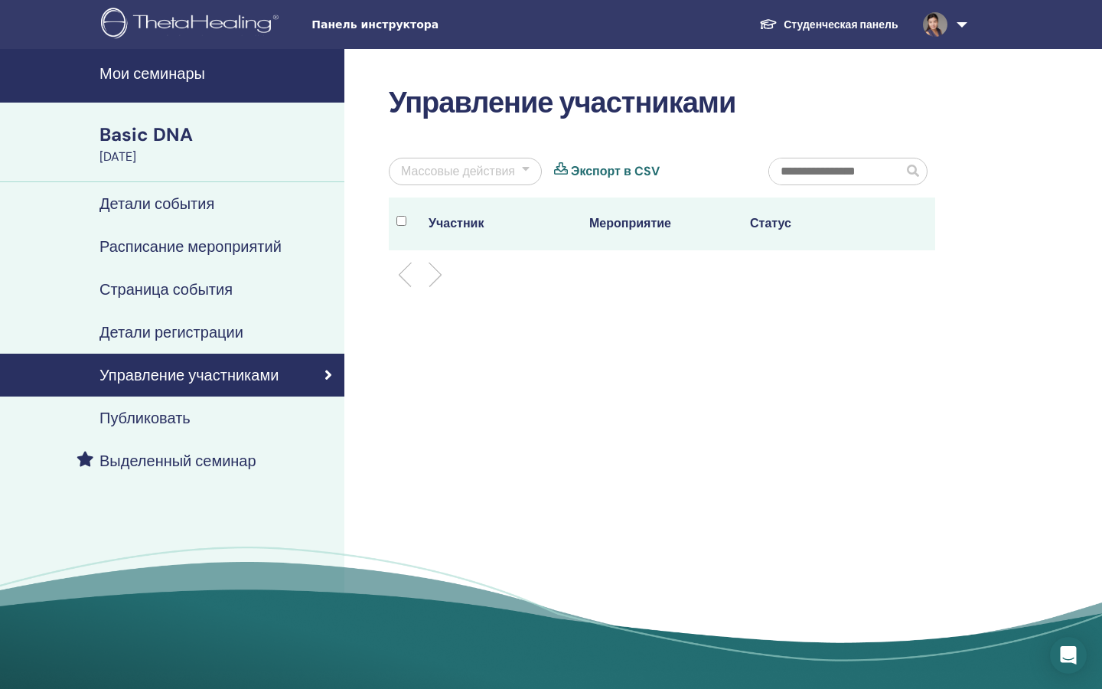
click at [179, 413] on h4 "Публиковать" at bounding box center [144, 418] width 91 height 18
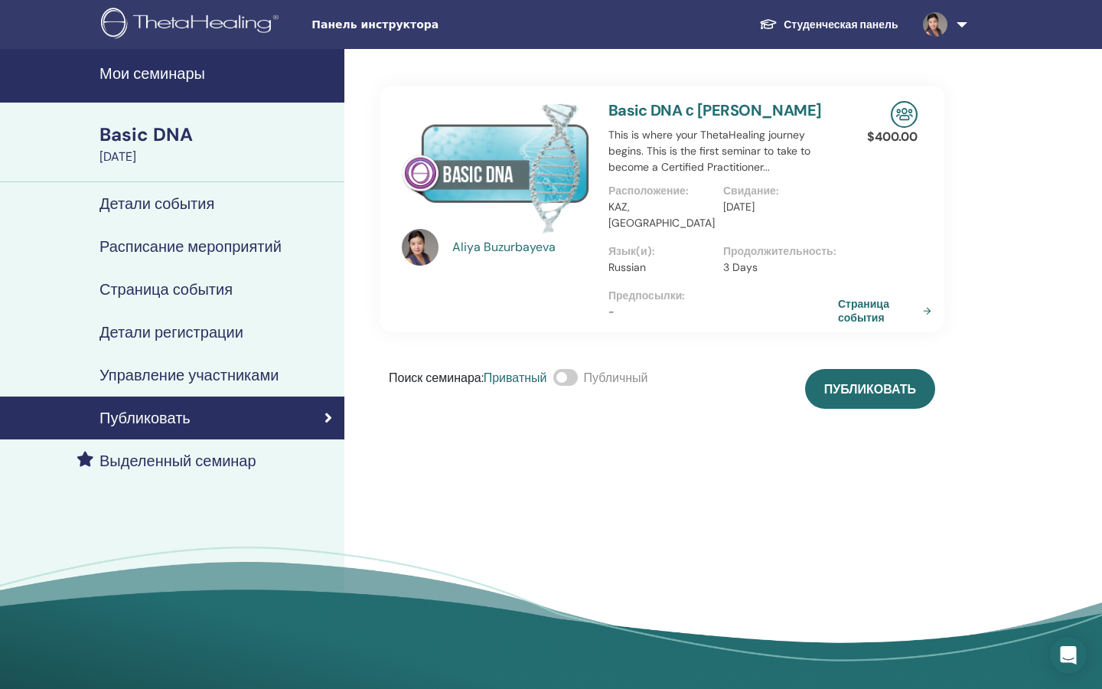
click at [187, 459] on h4 "Выделенный семинар" at bounding box center [177, 460] width 157 height 18
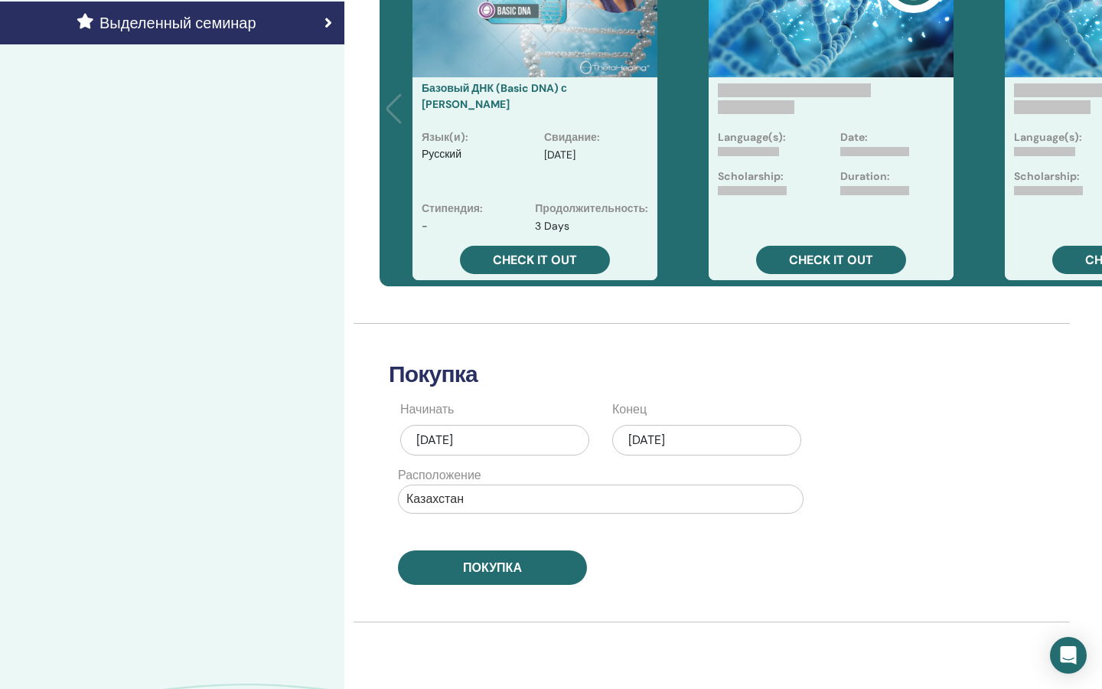
scroll to position [439, 0]
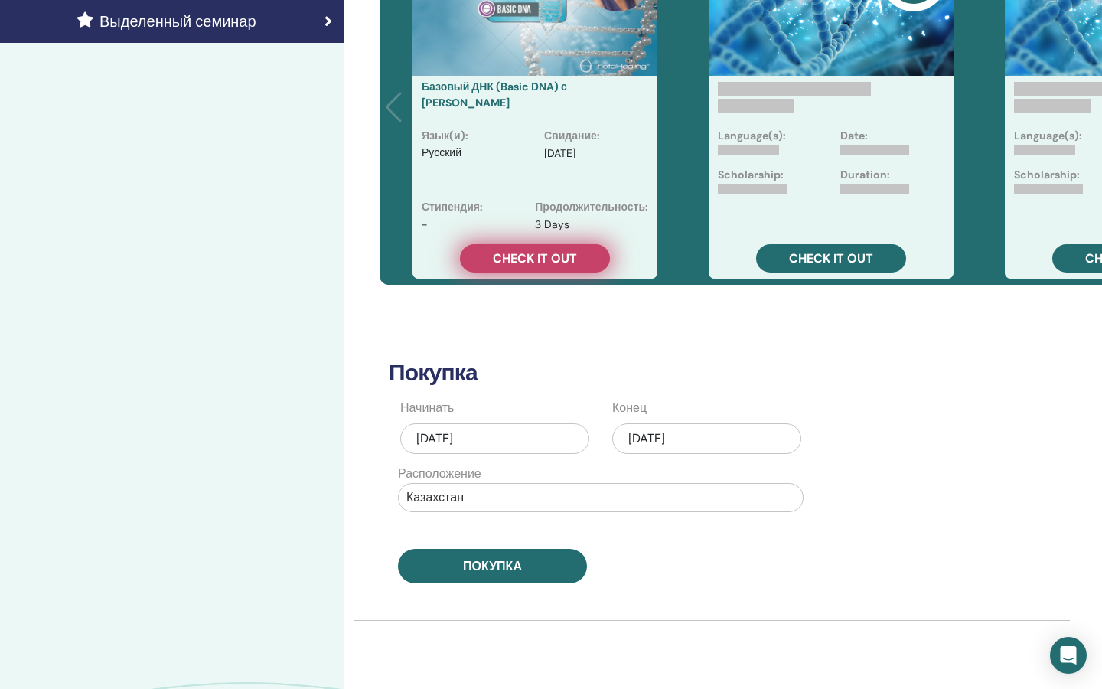
click at [553, 264] on span "Check it out" at bounding box center [535, 258] width 84 height 16
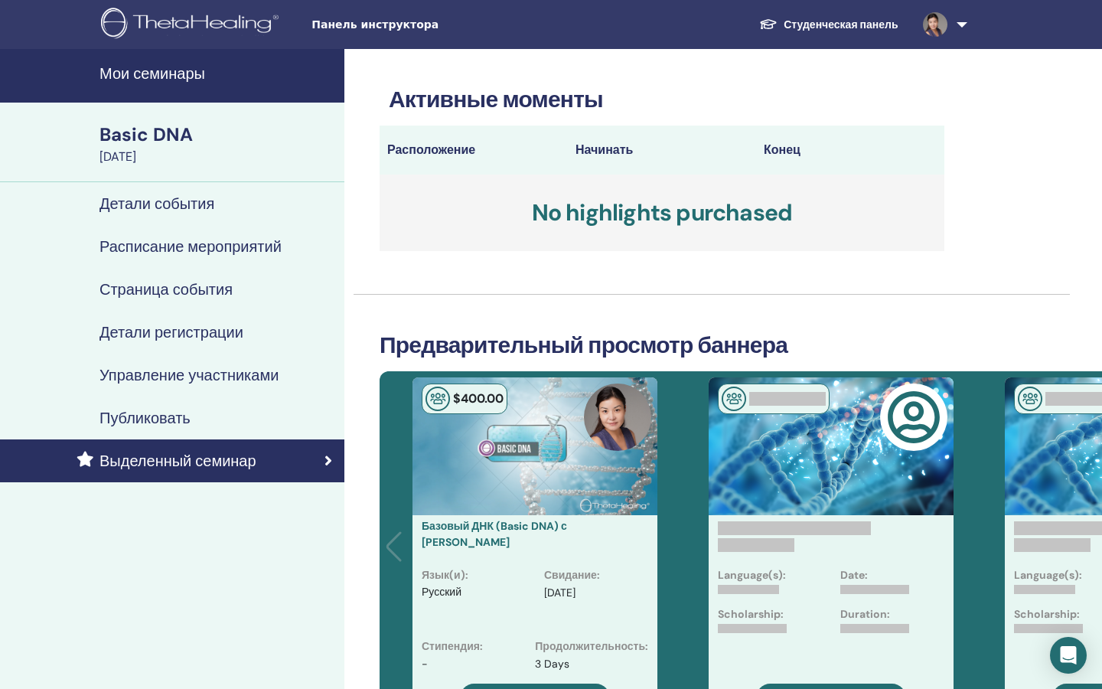
click at [204, 248] on h4 "Расписание мероприятий" at bounding box center [190, 246] width 182 height 18
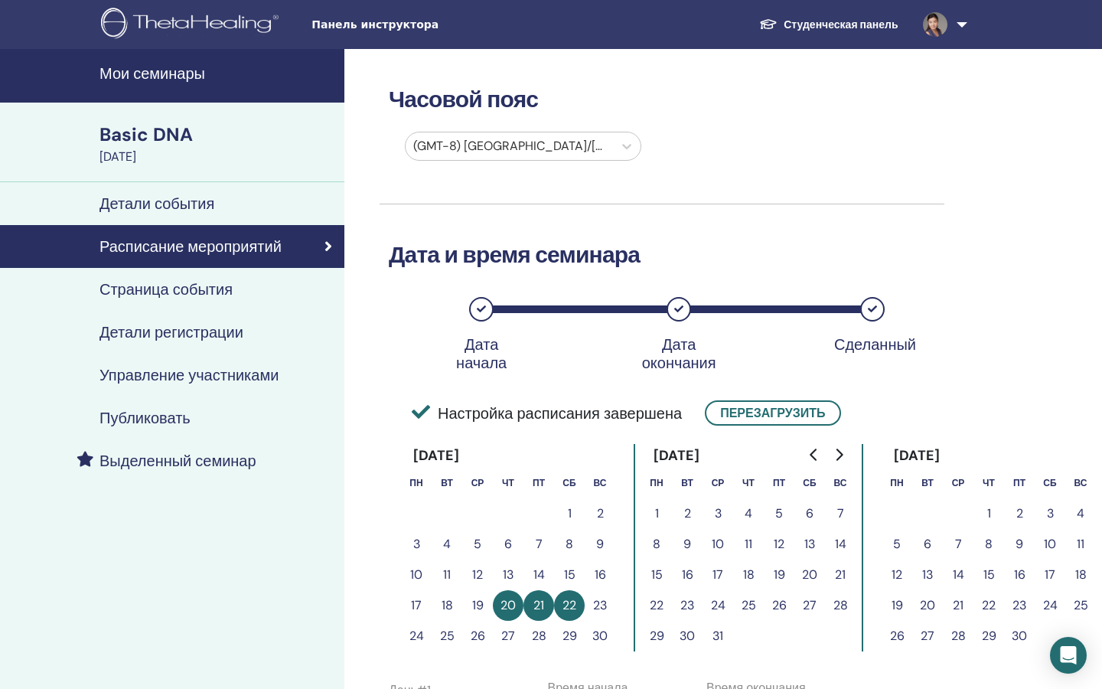
click at [197, 207] on h4 "Детали события" at bounding box center [156, 203] width 115 height 18
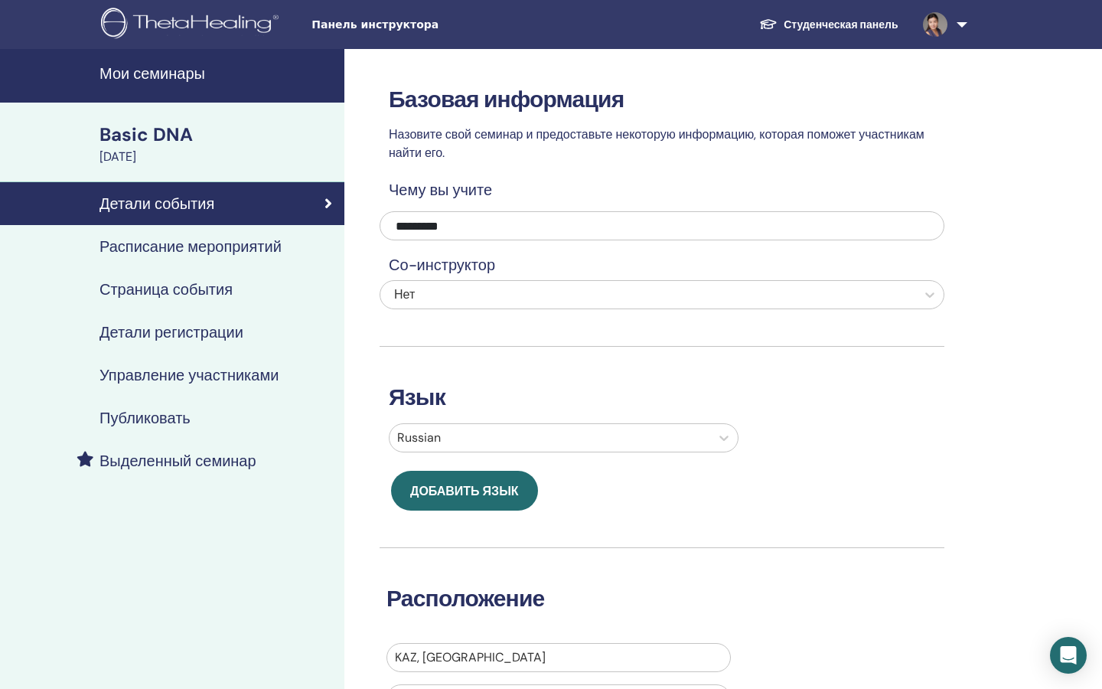
click at [174, 292] on h4 "Страница события" at bounding box center [165, 289] width 133 height 18
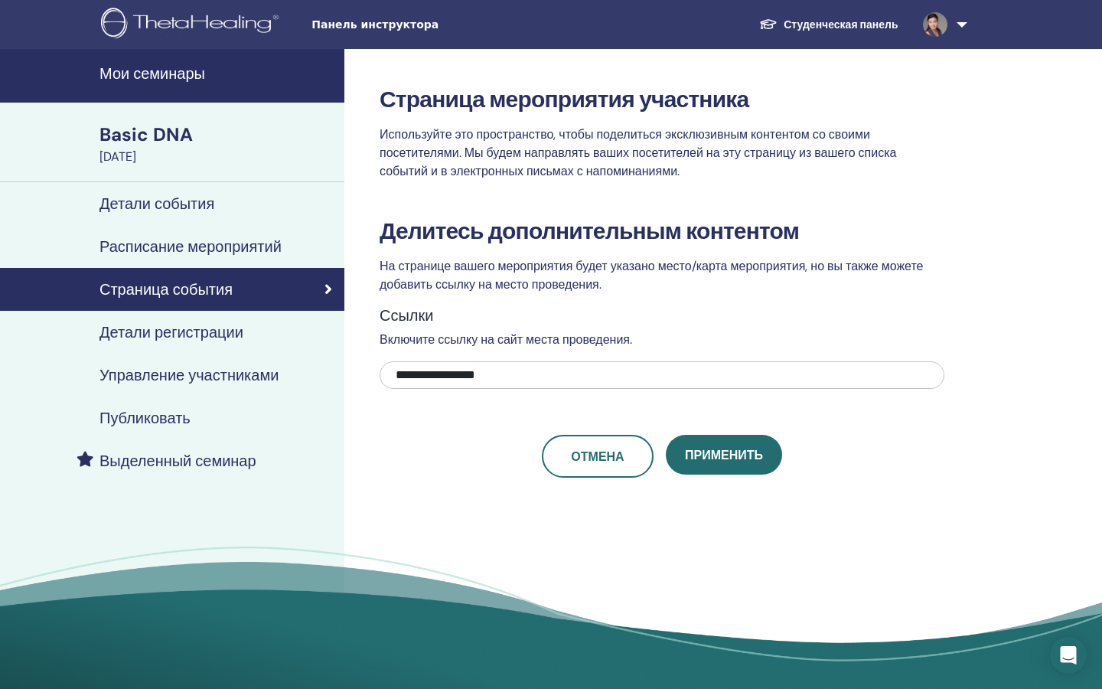
drag, startPoint x: 422, startPoint y: 374, endPoint x: 363, endPoint y: 383, distance: 59.5
click at [363, 383] on div "**********" at bounding box center [711, 374] width 735 height 650
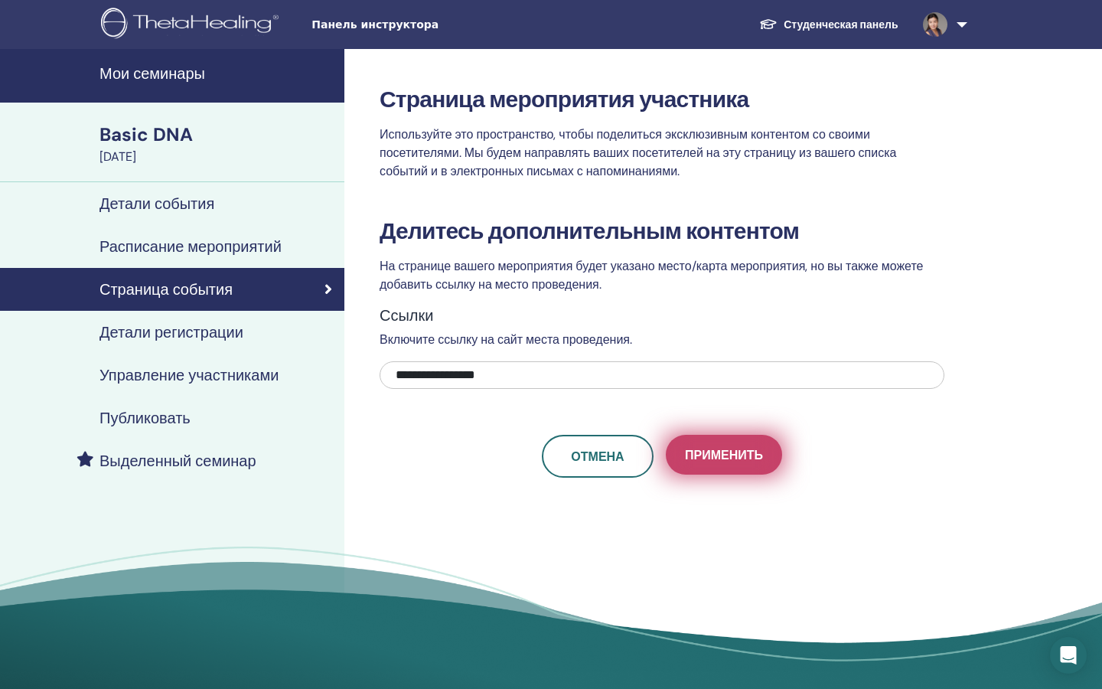
type input "**********"
click at [710, 454] on span "Применить" at bounding box center [724, 455] width 78 height 16
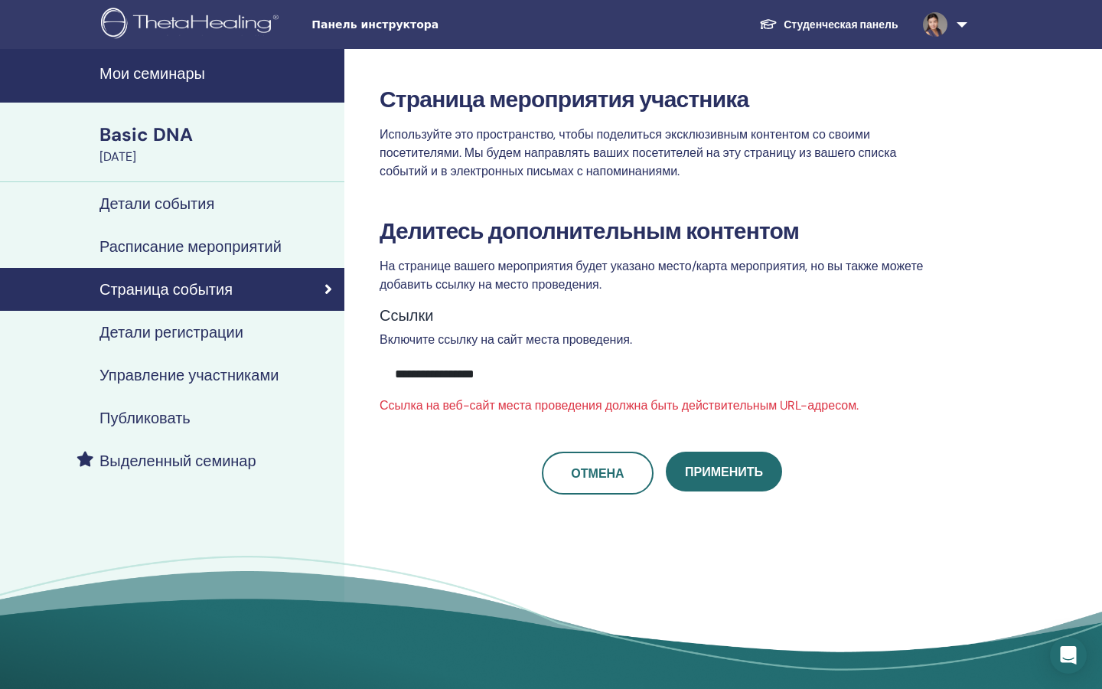
drag, startPoint x: 419, startPoint y: 379, endPoint x: 353, endPoint y: 379, distance: 65.8
click at [353, 379] on div "**********" at bounding box center [711, 379] width 735 height 660
type input "**********"
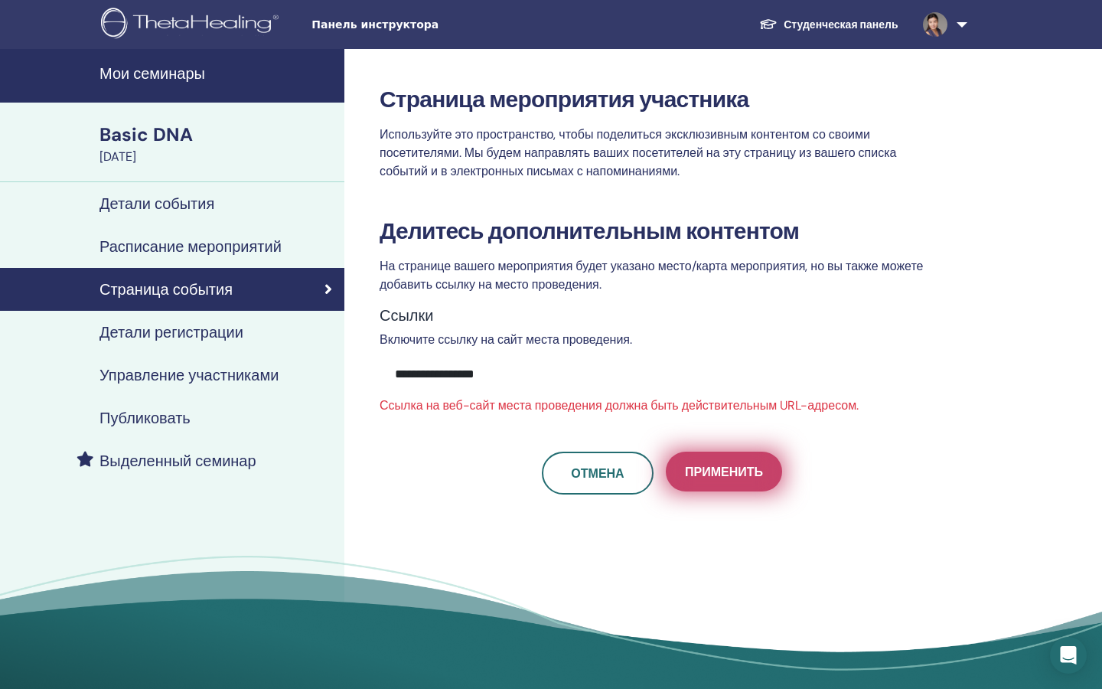
click at [711, 470] on span "Применить" at bounding box center [724, 472] width 78 height 16
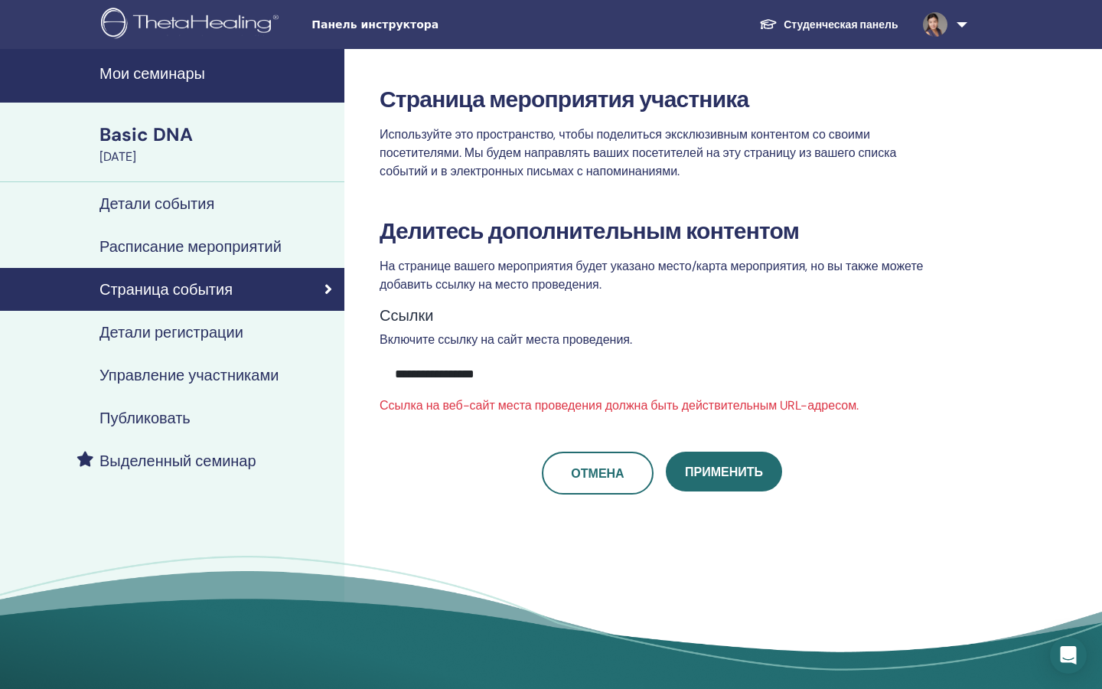
click at [209, 340] on h4 "Детали регистрации" at bounding box center [171, 332] width 144 height 18
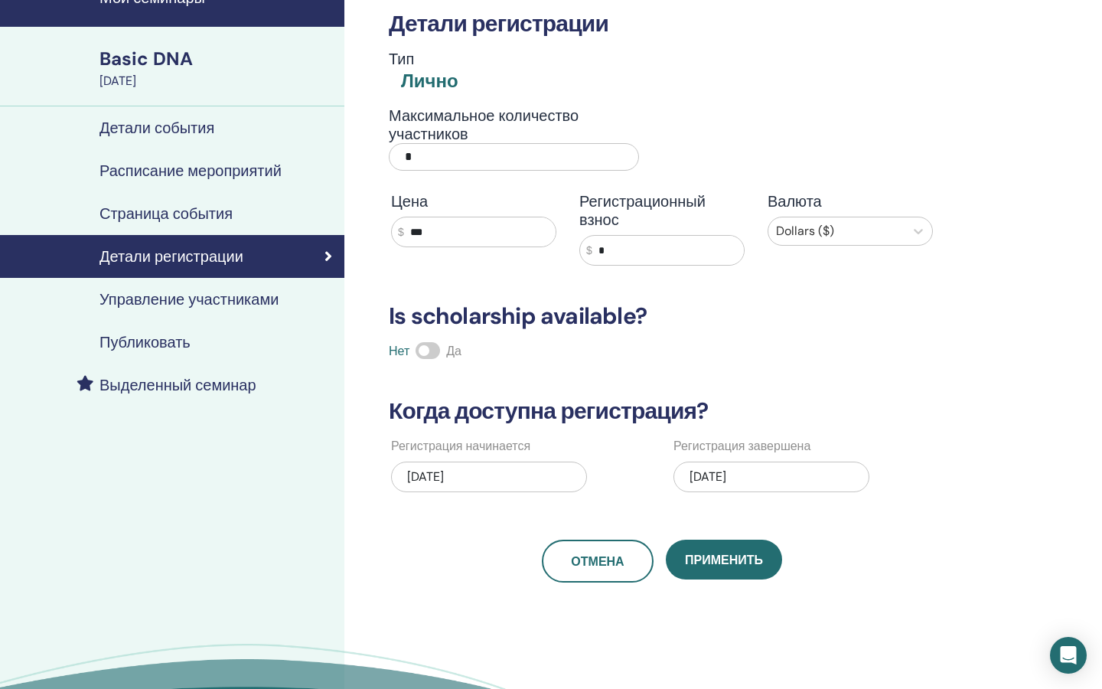
scroll to position [112, 0]
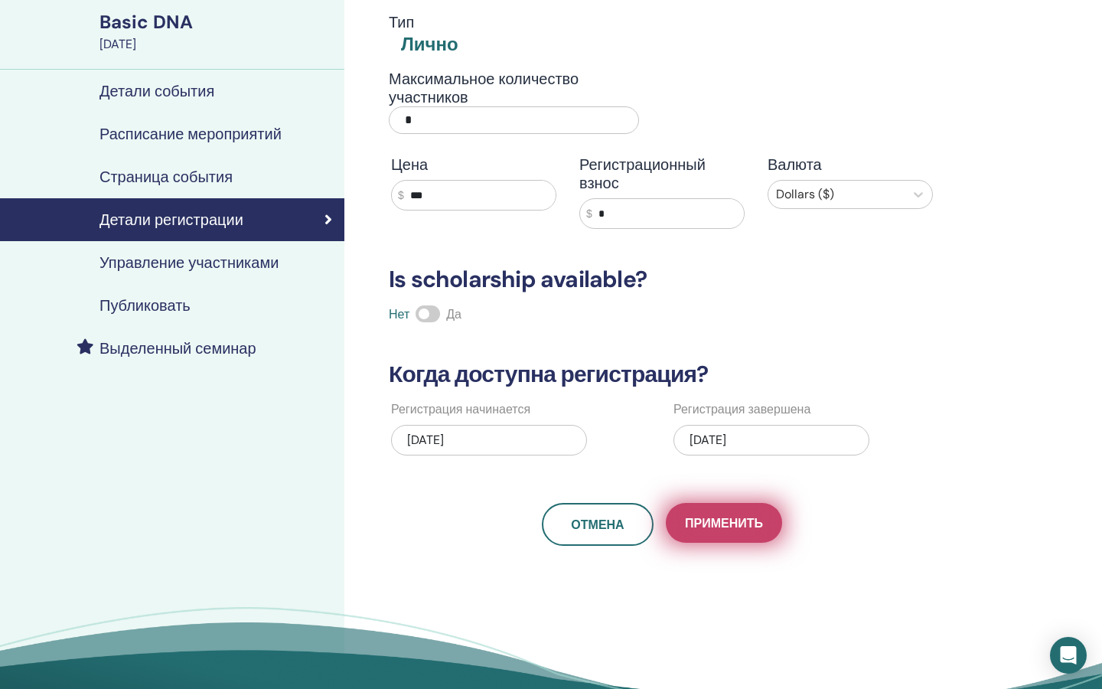
click at [724, 530] on span "Применить" at bounding box center [724, 523] width 78 height 16
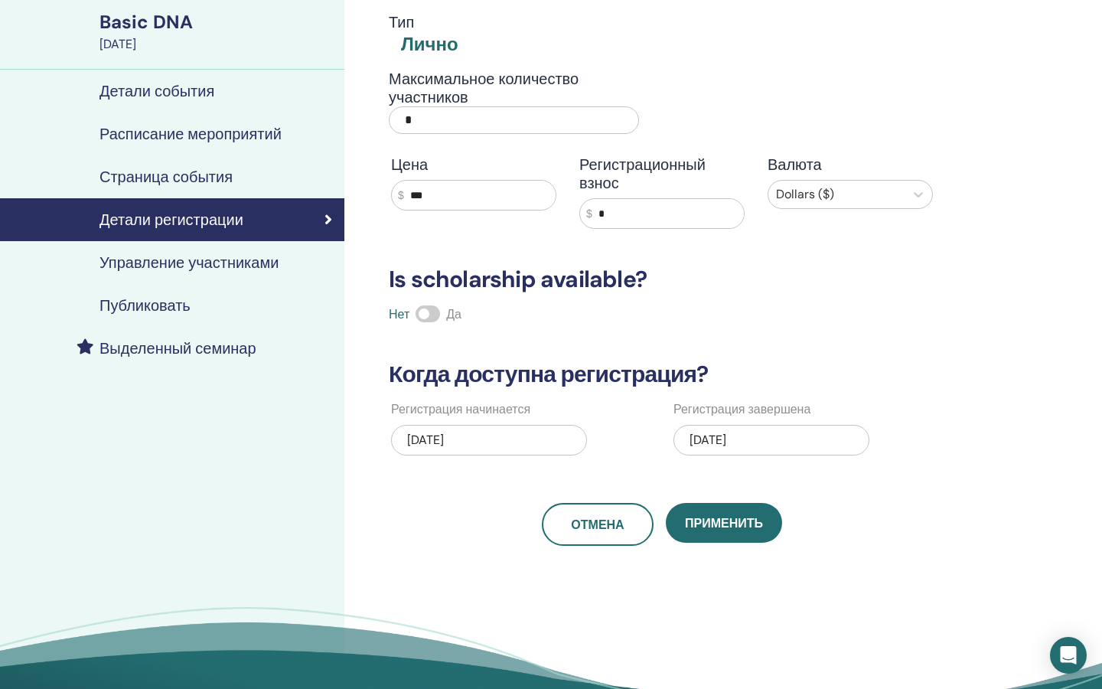
click at [724, 530] on span "Применить" at bounding box center [724, 523] width 78 height 16
click at [438, 314] on span at bounding box center [427, 313] width 24 height 17
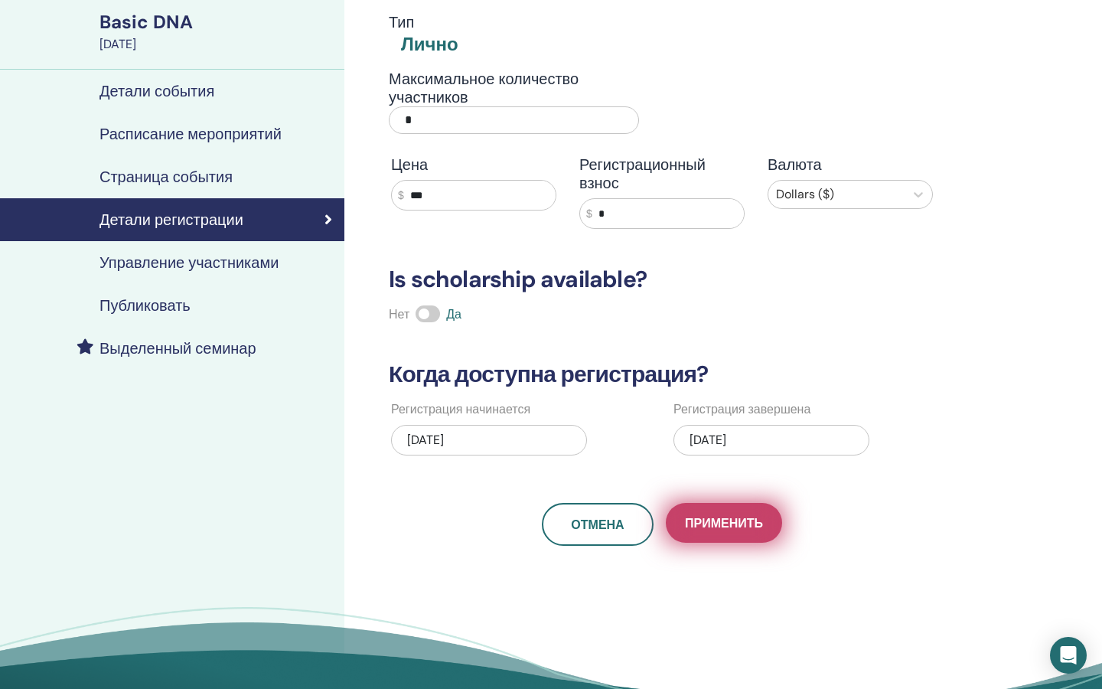
click at [712, 533] on button "Применить" at bounding box center [724, 523] width 116 height 40
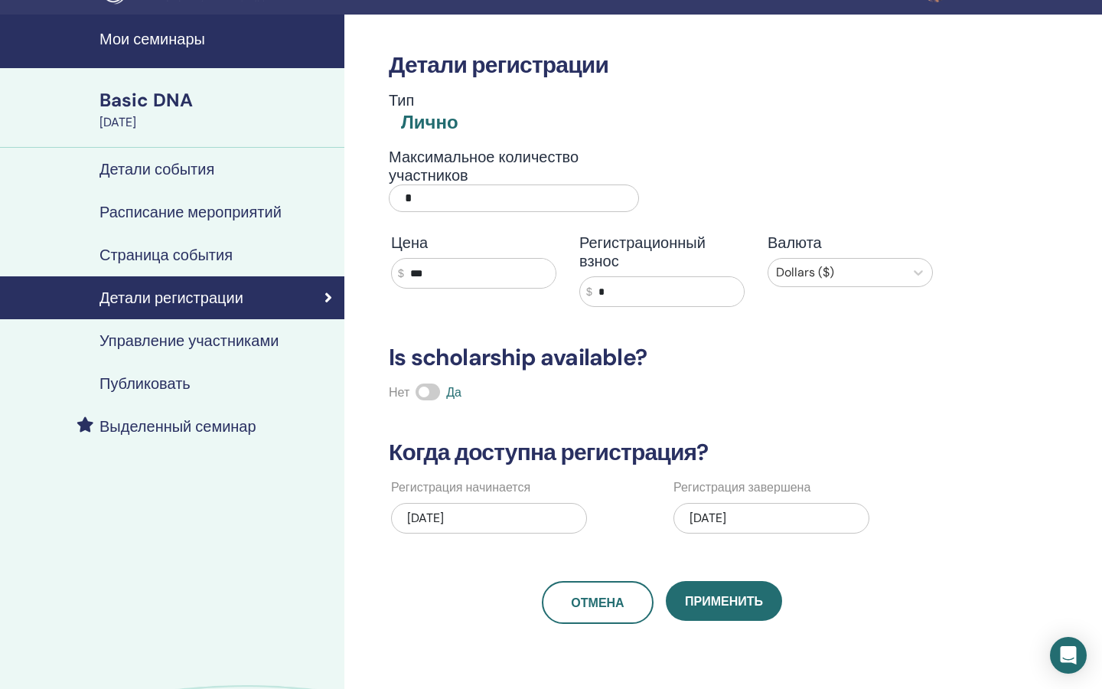
scroll to position [34, 0]
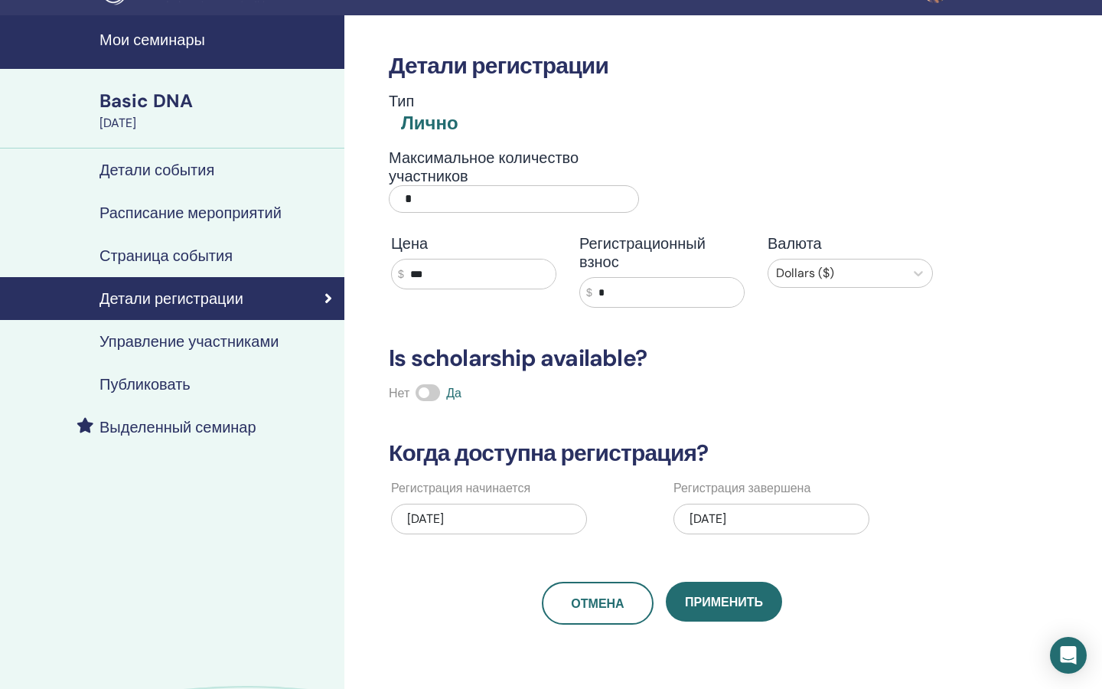
click at [631, 295] on input "*" at bounding box center [668, 292] width 152 height 29
type input "**"
click at [903, 390] on div "Нет Да" at bounding box center [662, 393] width 565 height 18
click at [712, 625] on div "Детали регистрации Тип Лично Максимальное количество участников * Цена $ *** Ре…" at bounding box center [711, 426] width 735 height 823
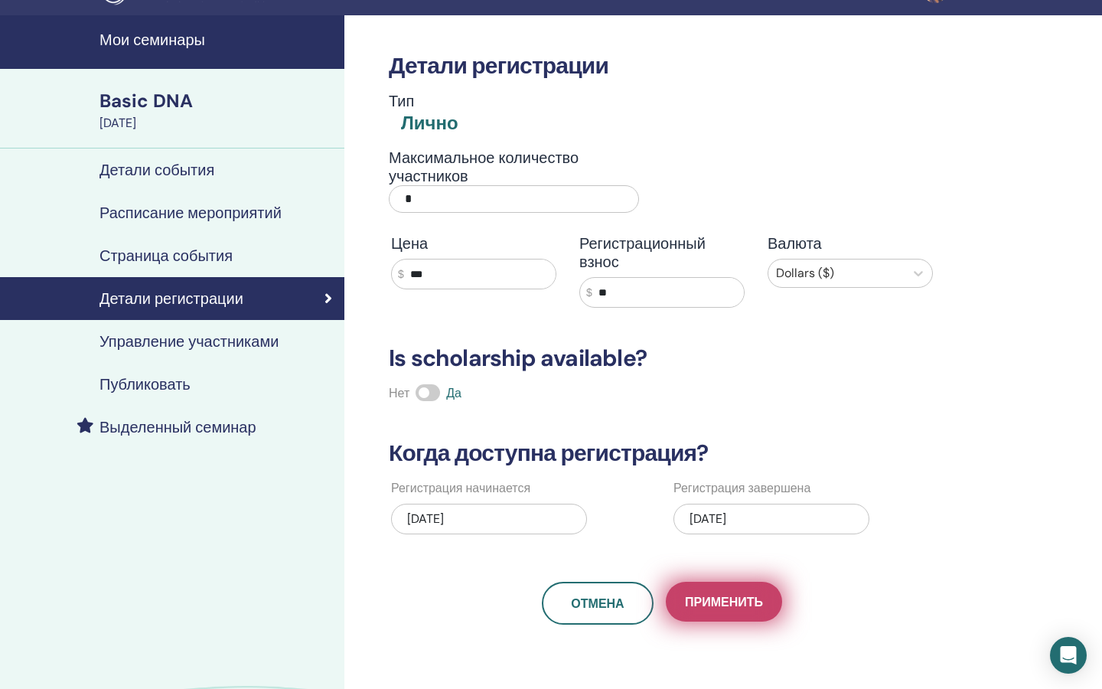
click at [716, 604] on span "Применить" at bounding box center [724, 602] width 78 height 16
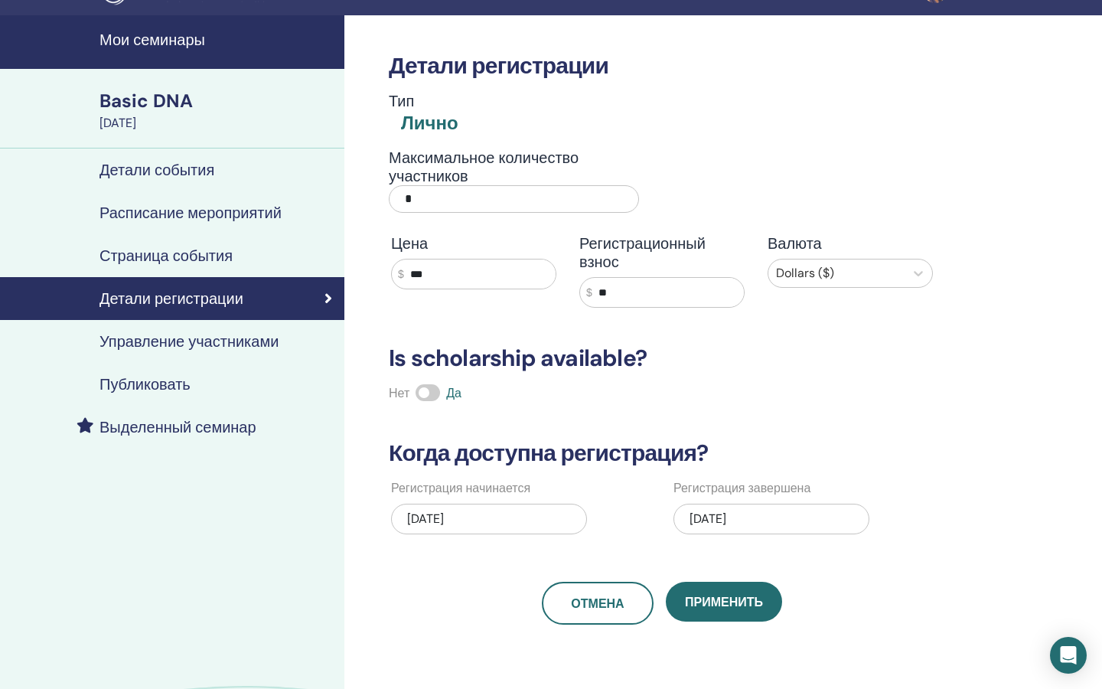
click at [450, 202] on input "*" at bounding box center [514, 199] width 250 height 28
type input "**"
click at [450, 503] on div "[DATE]" at bounding box center [489, 518] width 196 height 31
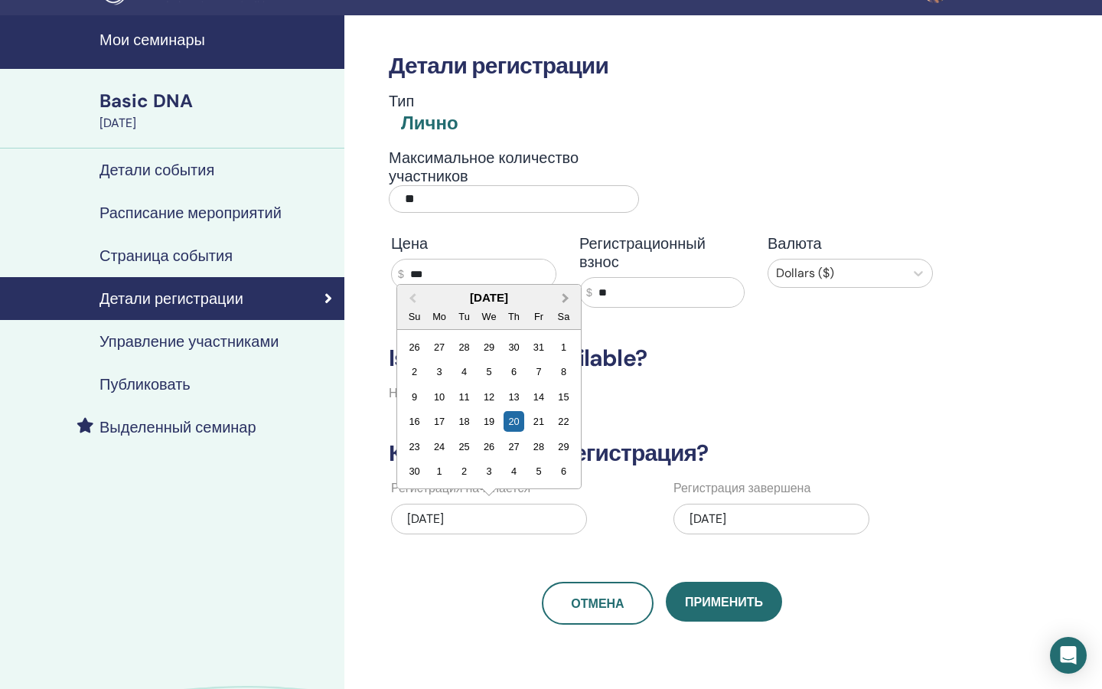
click at [565, 299] on span "Next Month" at bounding box center [565, 298] width 0 height 16
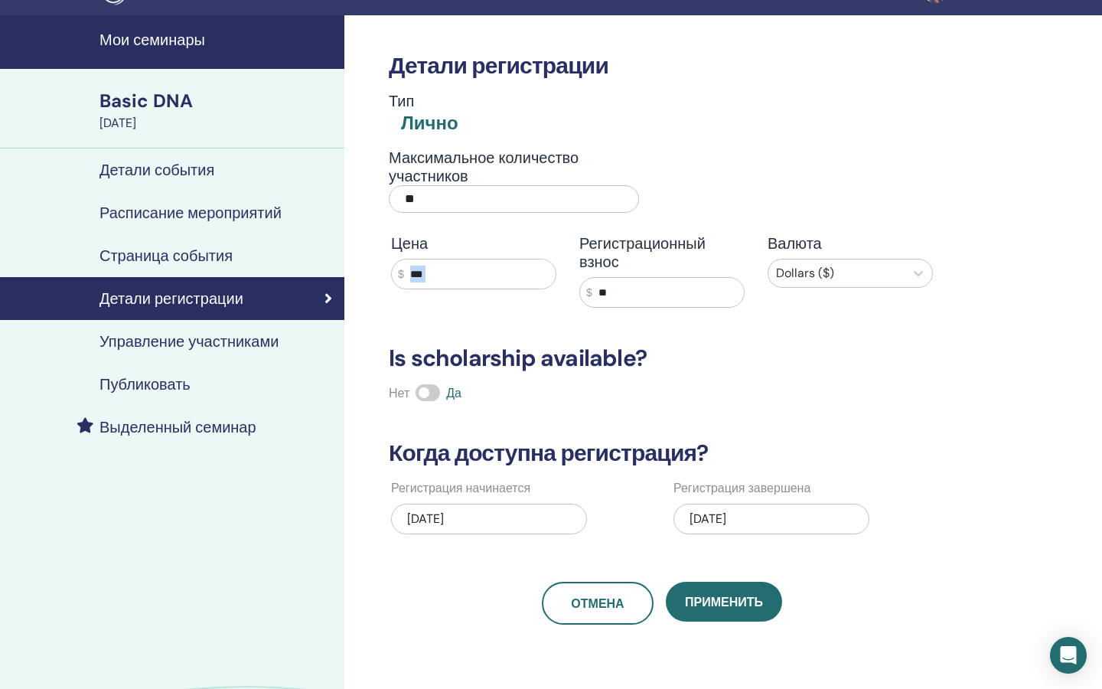
click at [565, 299] on div "Цена $ ***" at bounding box center [474, 270] width 188 height 73
click at [486, 520] on div "[DATE]" at bounding box center [489, 518] width 196 height 31
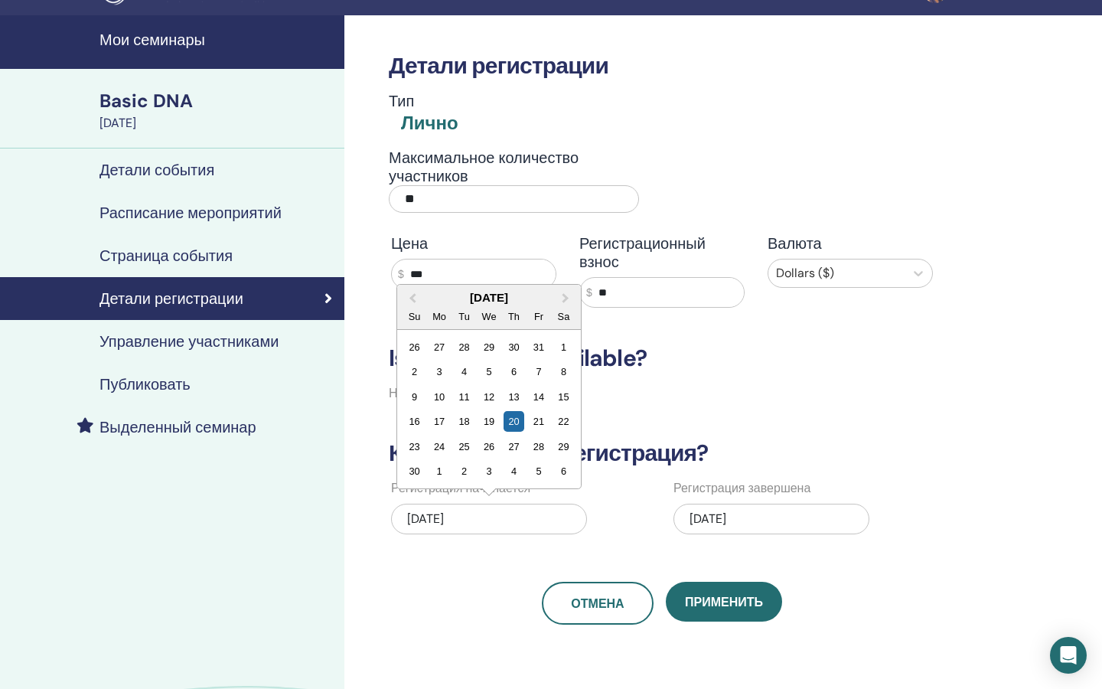
click at [486, 520] on div "[DATE]" at bounding box center [489, 518] width 196 height 31
click at [565, 301] on span "Next Month" at bounding box center [565, 298] width 0 height 16
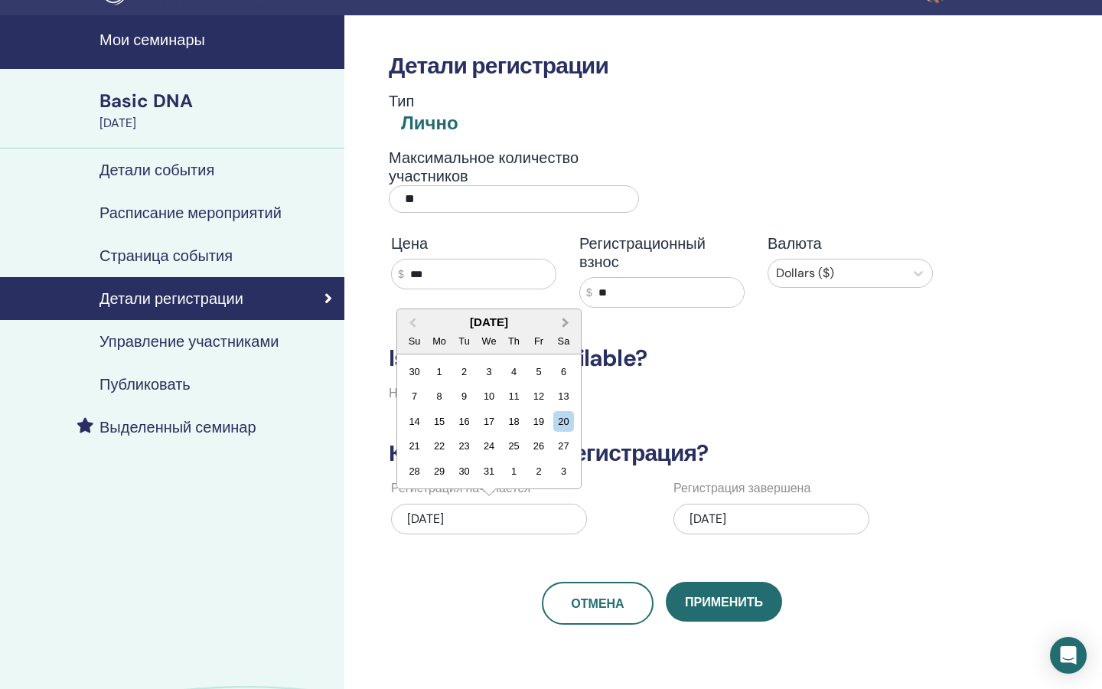
click at [565, 321] on span "Next Month" at bounding box center [565, 322] width 0 height 16
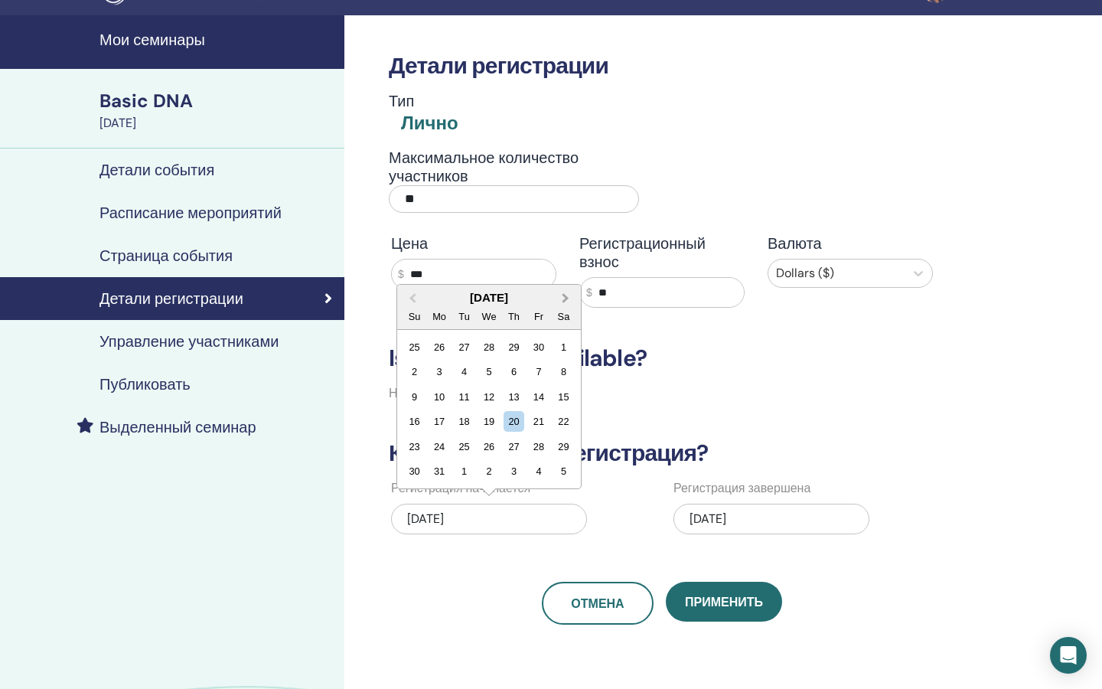
click at [567, 321] on div "Sa" at bounding box center [563, 316] width 21 height 21
click at [565, 299] on span "Next Month" at bounding box center [565, 298] width 0 height 16
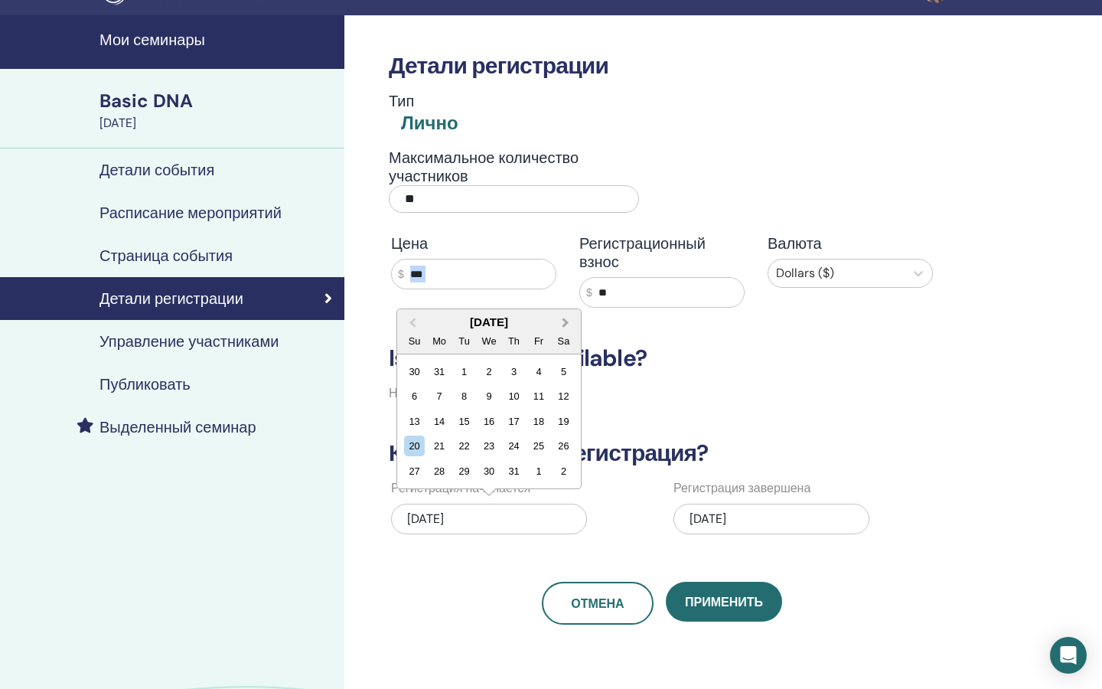
click at [563, 299] on div "Цена $ ***" at bounding box center [474, 270] width 188 height 73
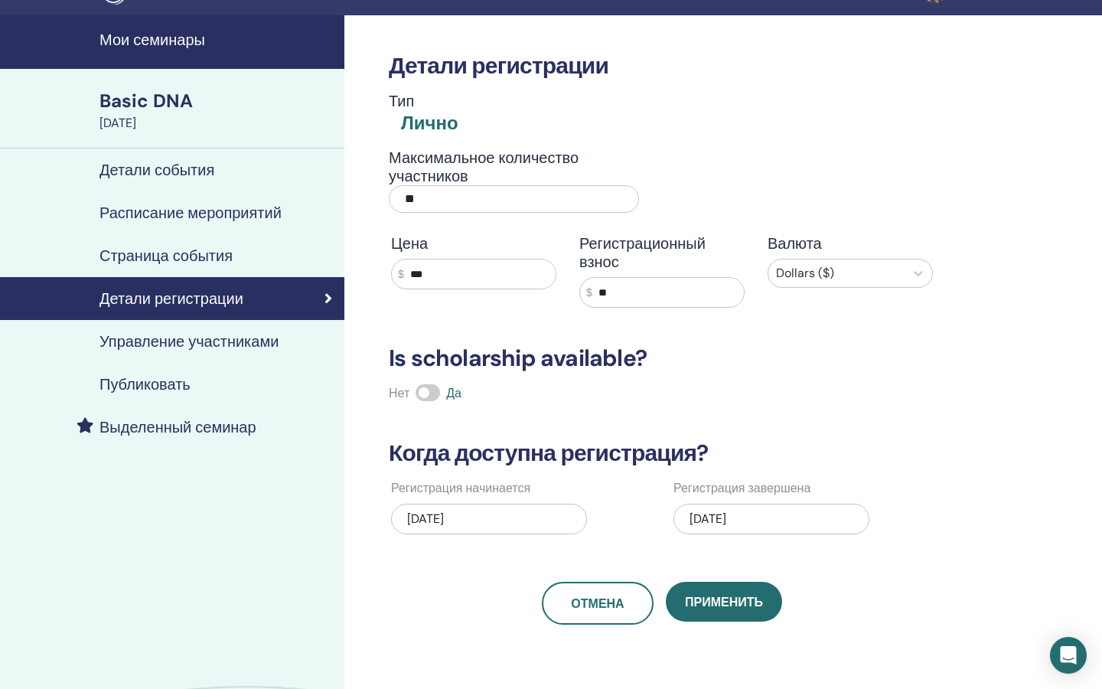
click at [497, 522] on div "[DATE]" at bounding box center [489, 518] width 196 height 31
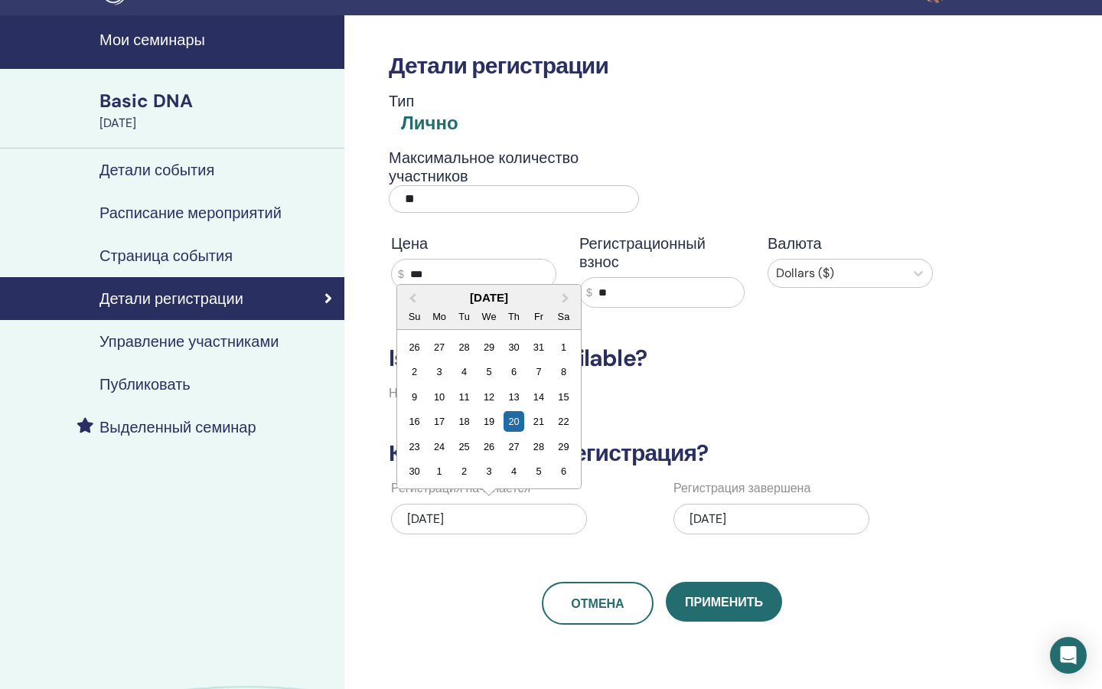
click at [441, 520] on div "[DATE]" at bounding box center [489, 518] width 196 height 31
click at [565, 301] on span "Next Month" at bounding box center [565, 298] width 0 height 16
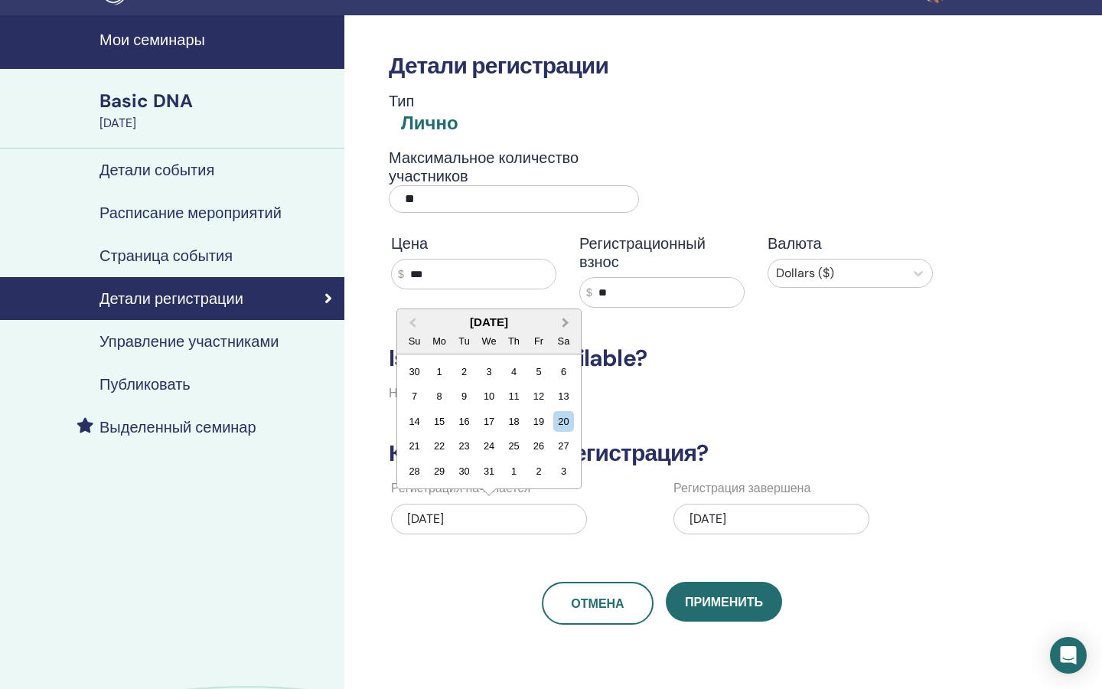
click at [565, 322] on span "Next Month" at bounding box center [565, 322] width 0 height 16
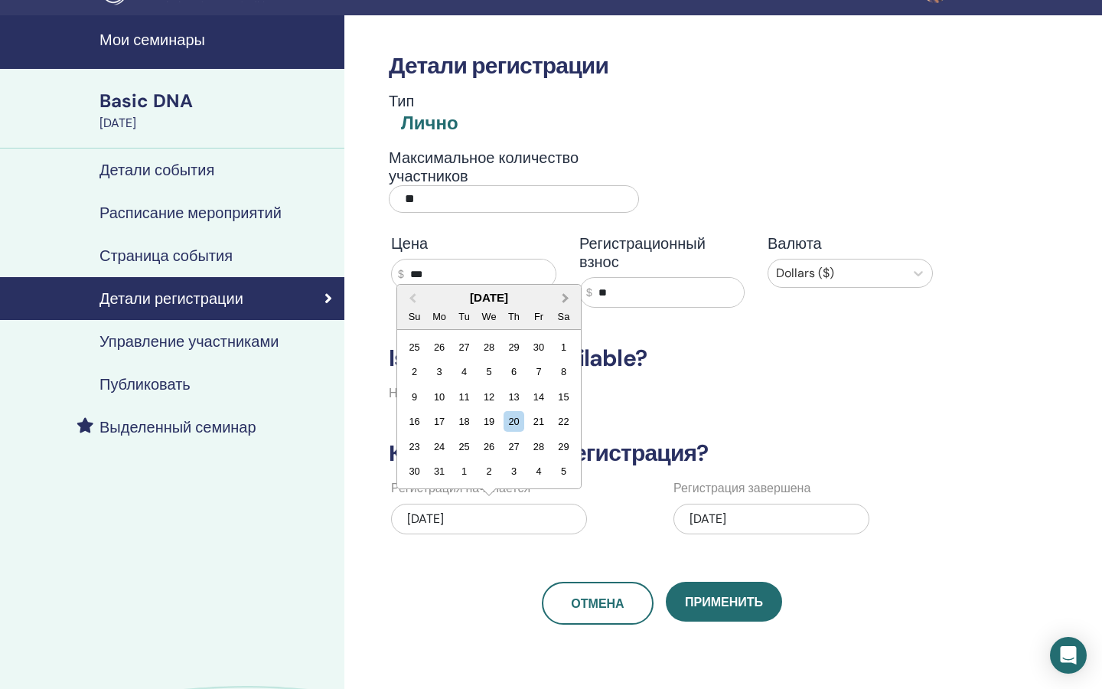
click at [564, 303] on button "Next Month" at bounding box center [567, 298] width 24 height 24
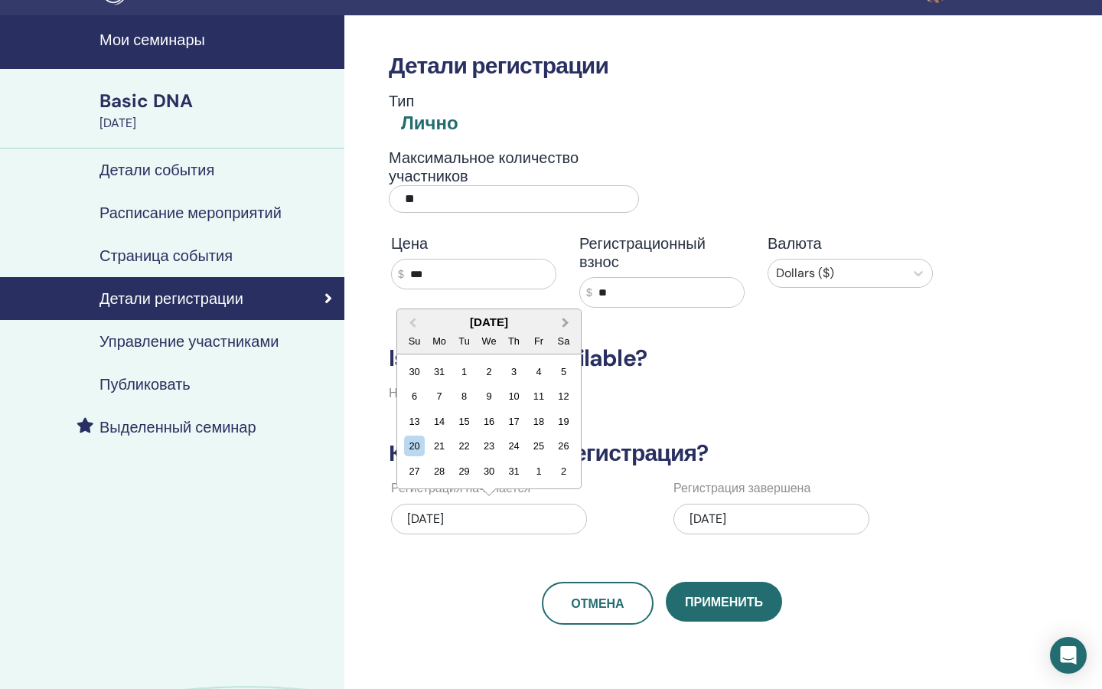
click at [567, 330] on button "Next Month" at bounding box center [567, 323] width 24 height 24
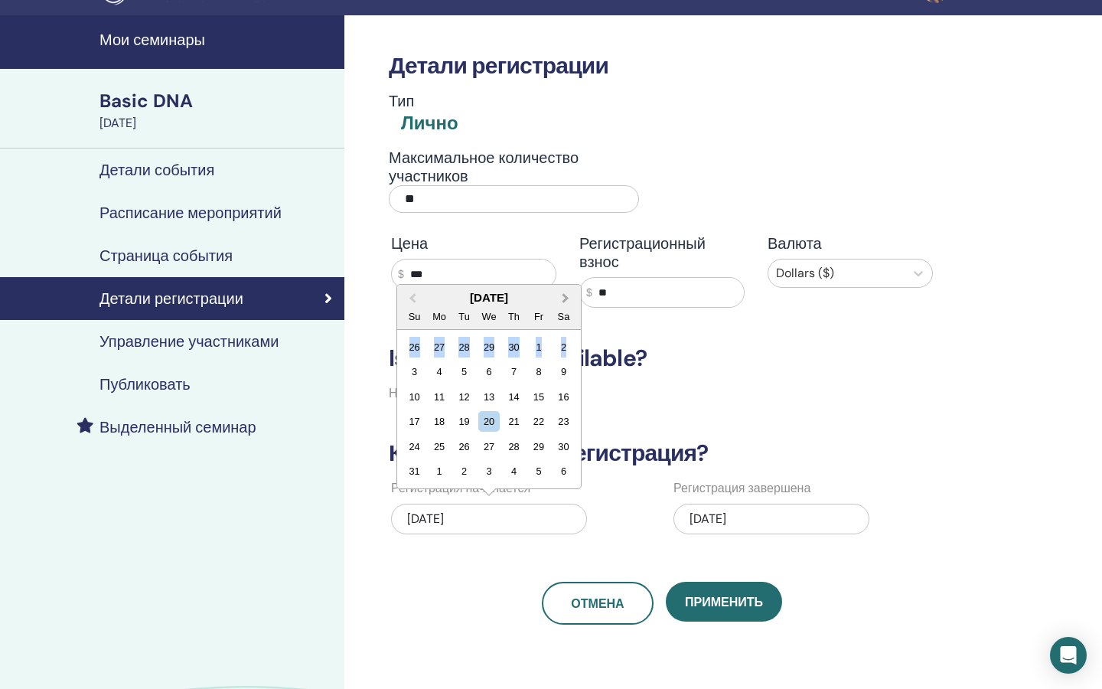
click at [567, 330] on div "[DATE] Su Mo Tu We Th Fr Sa 26 27 28 29 30 1 2 3 4 5 6 7 8 9 10 11 12 13 14 15 …" at bounding box center [489, 387] width 184 height 204
click at [566, 305] on button "Next Month" at bounding box center [567, 298] width 24 height 24
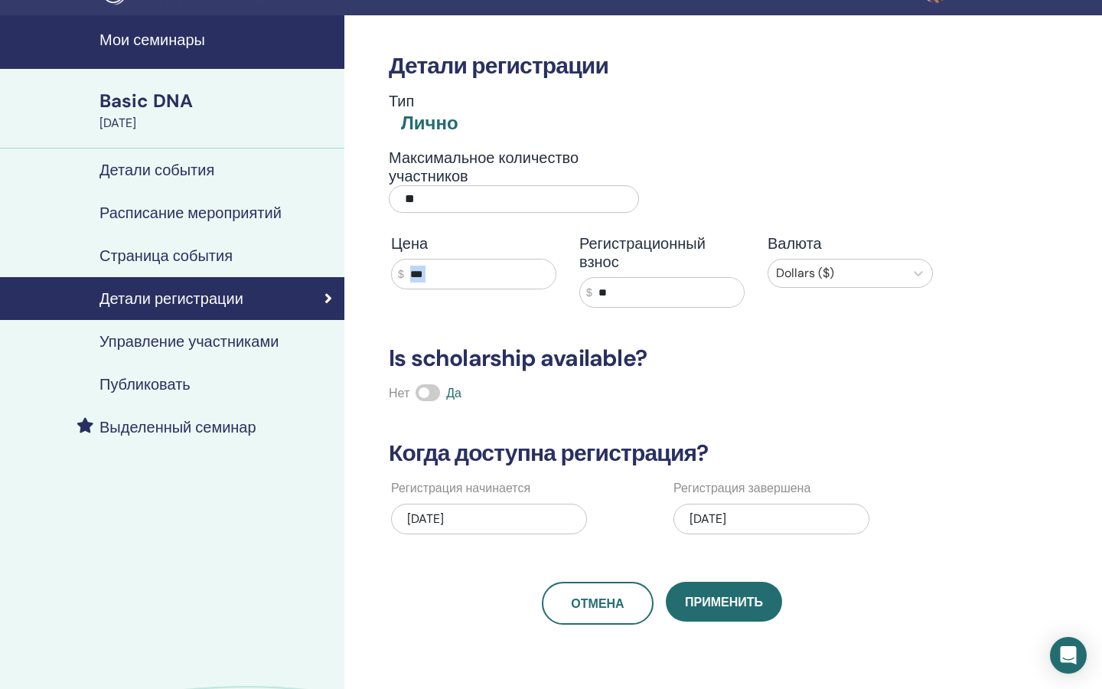
click at [566, 305] on div "Цена $ ***" at bounding box center [474, 270] width 188 height 73
drag, startPoint x: 487, startPoint y: 515, endPoint x: 408, endPoint y: 527, distance: 80.5
click at [408, 527] on div "[DATE]" at bounding box center [489, 518] width 196 height 31
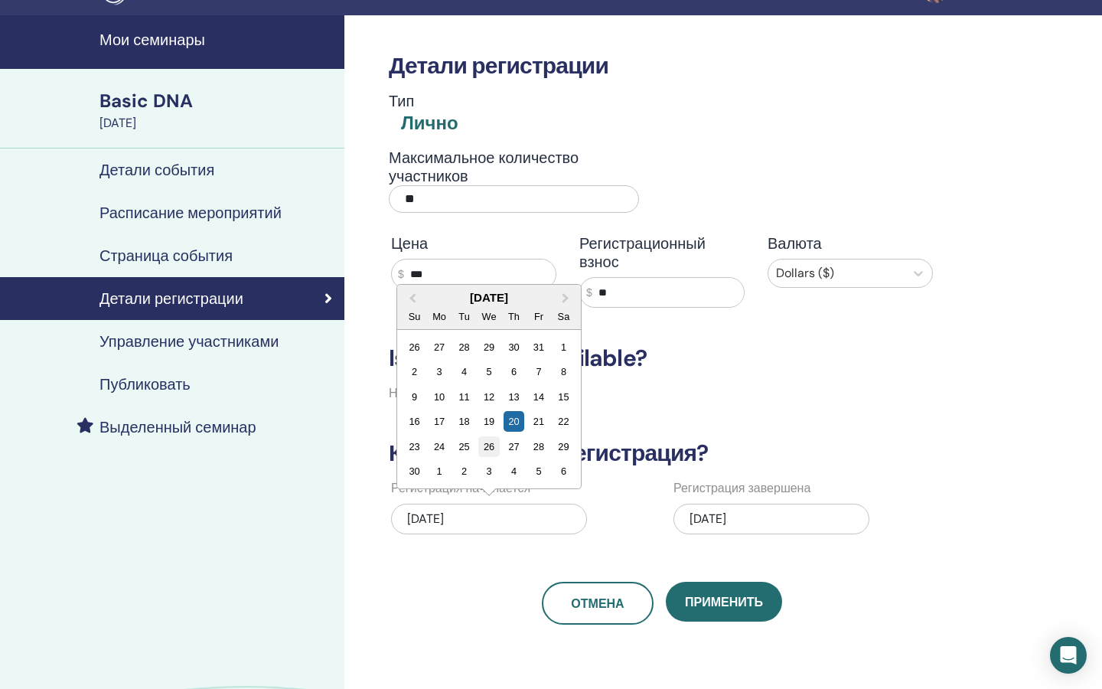
click at [493, 447] on div "26" at bounding box center [488, 446] width 21 height 21
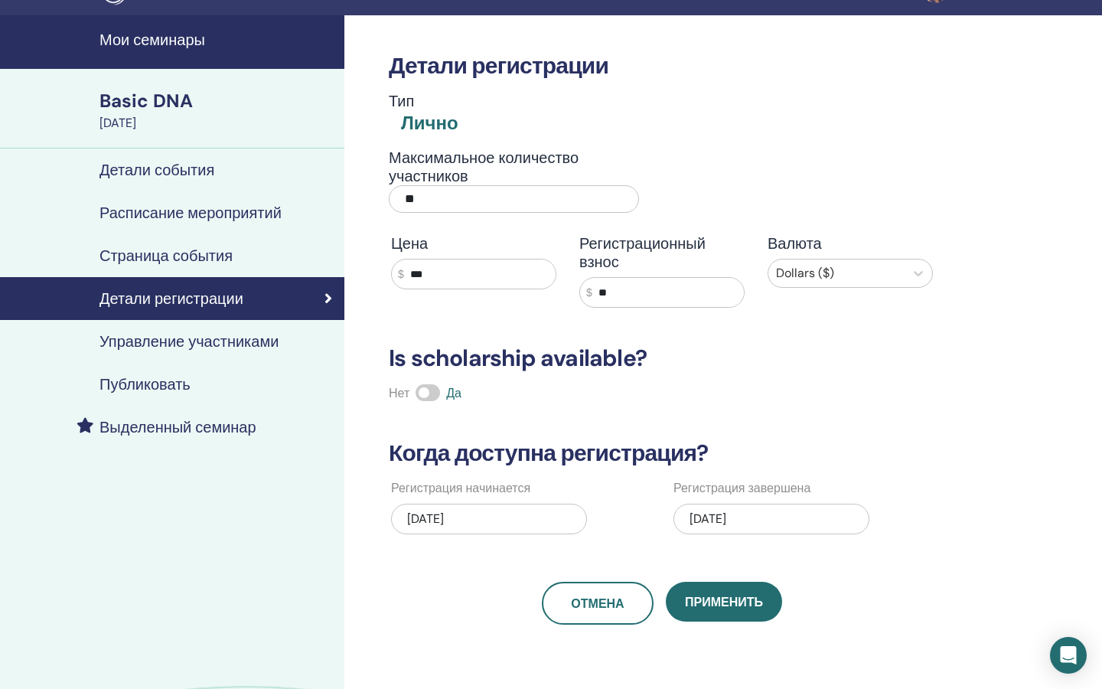
click at [479, 522] on div "[DATE]" at bounding box center [489, 518] width 196 height 31
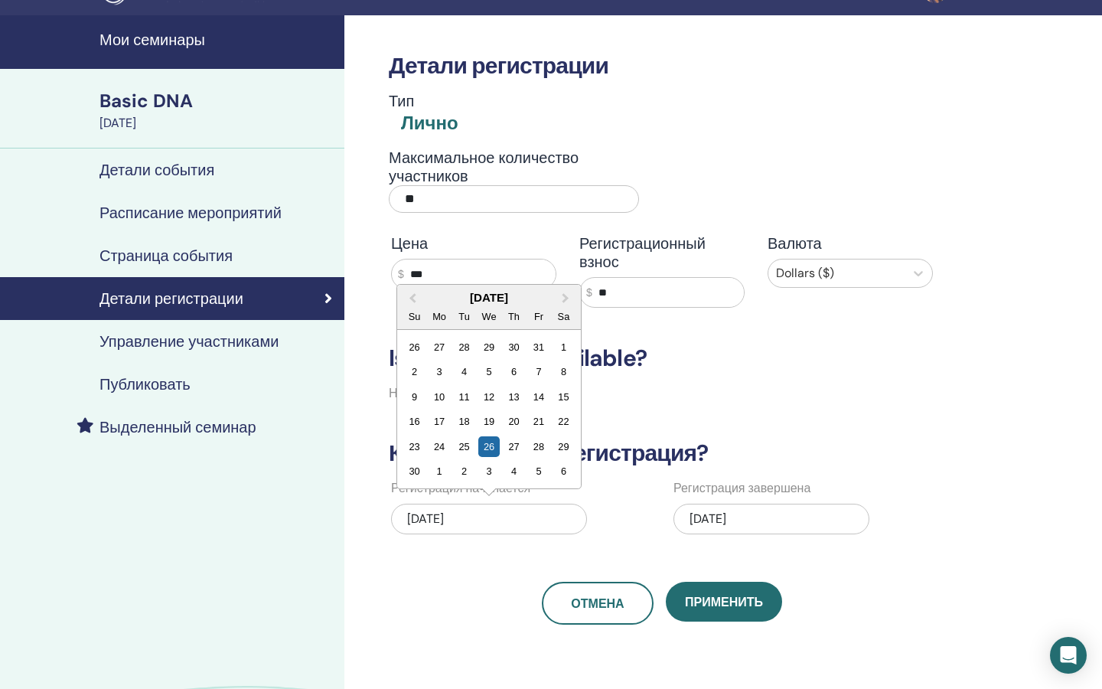
click at [171, 168] on h4 "Детали события" at bounding box center [156, 170] width 115 height 18
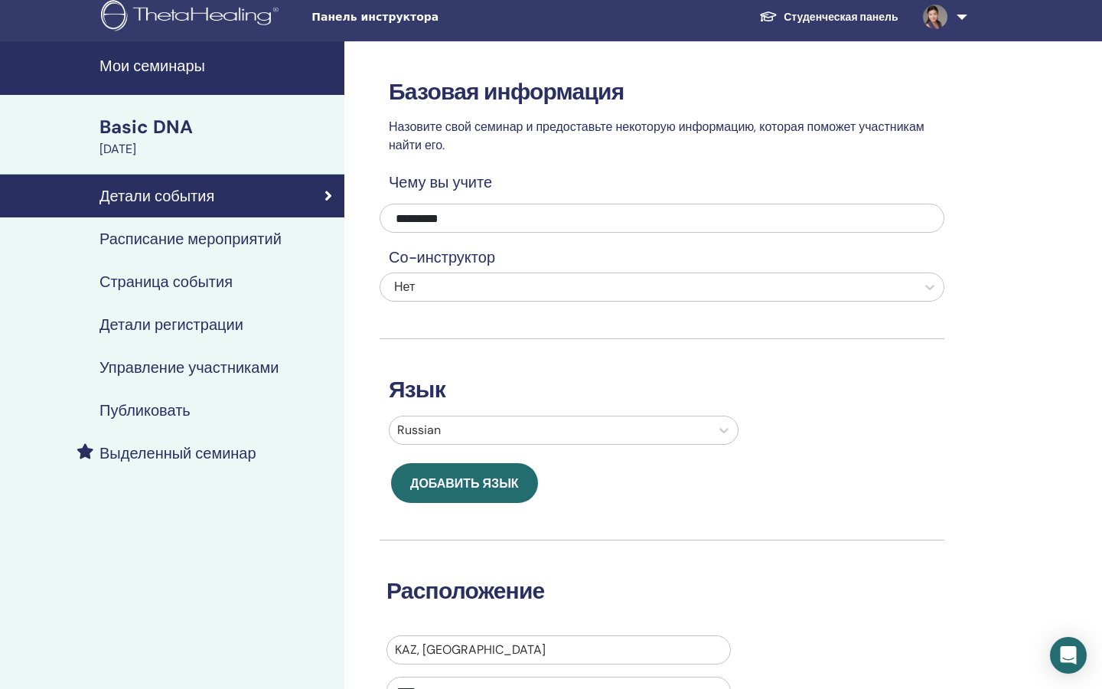
scroll to position [1, 0]
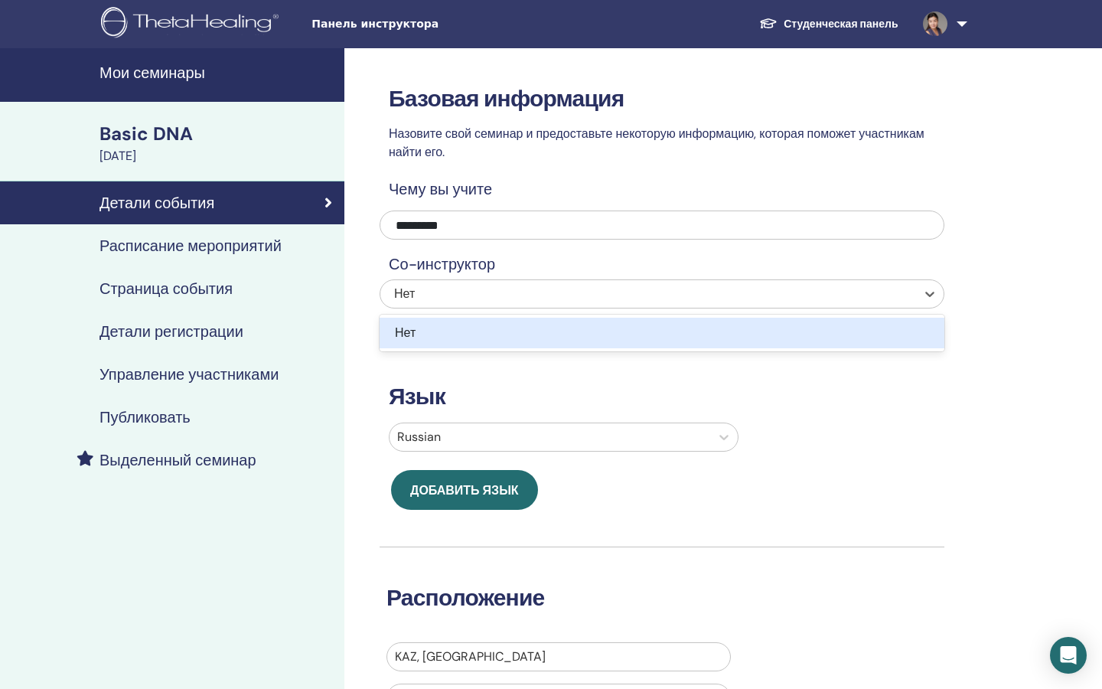
click at [431, 291] on div "Нет" at bounding box center [608, 294] width 428 height 18
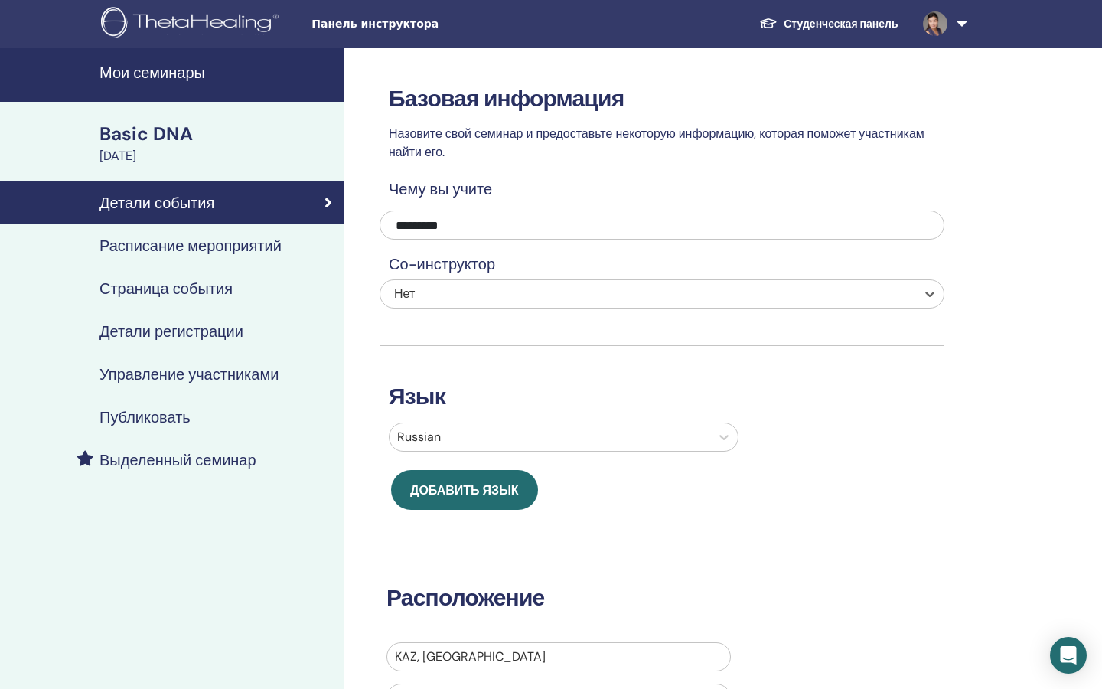
scroll to position [0, 0]
